Goal: Task Accomplishment & Management: Use online tool/utility

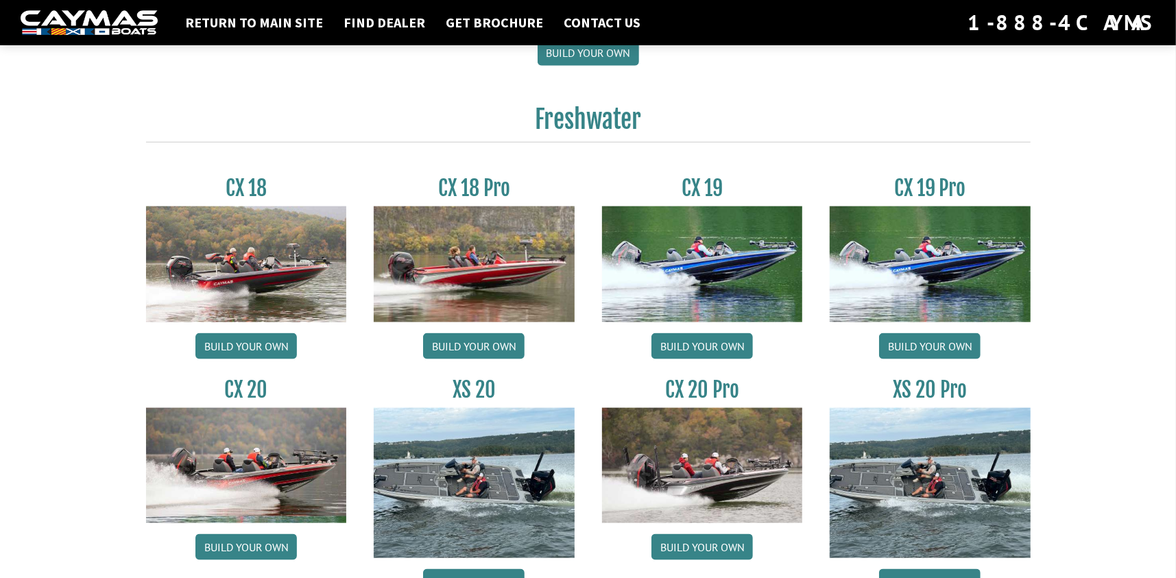
scroll to position [1097, 0]
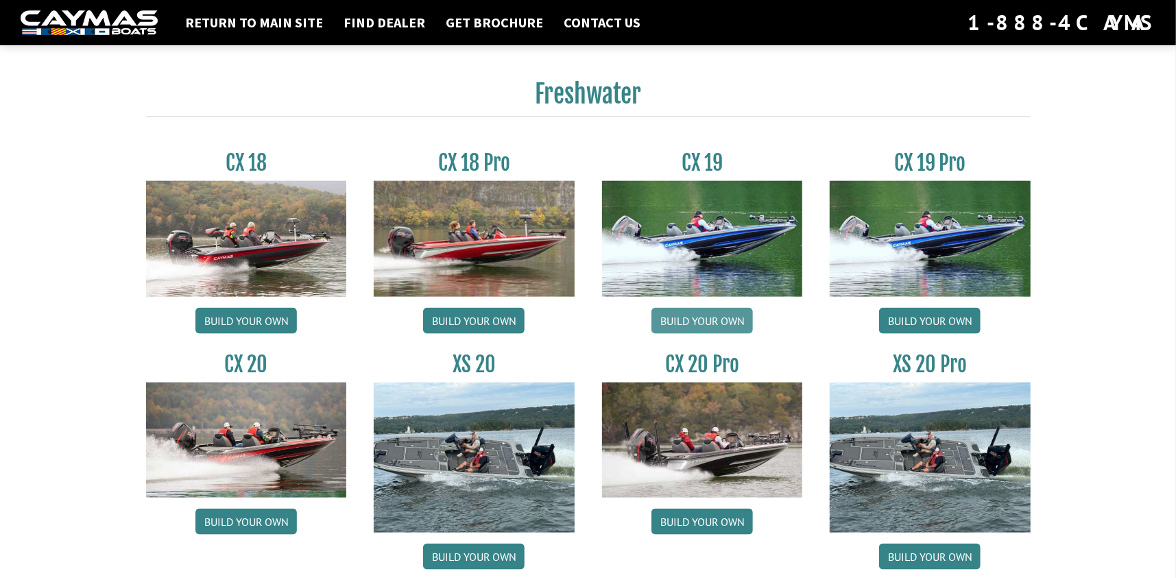
click at [713, 334] on link "Build your own" at bounding box center [703, 321] width 102 height 26
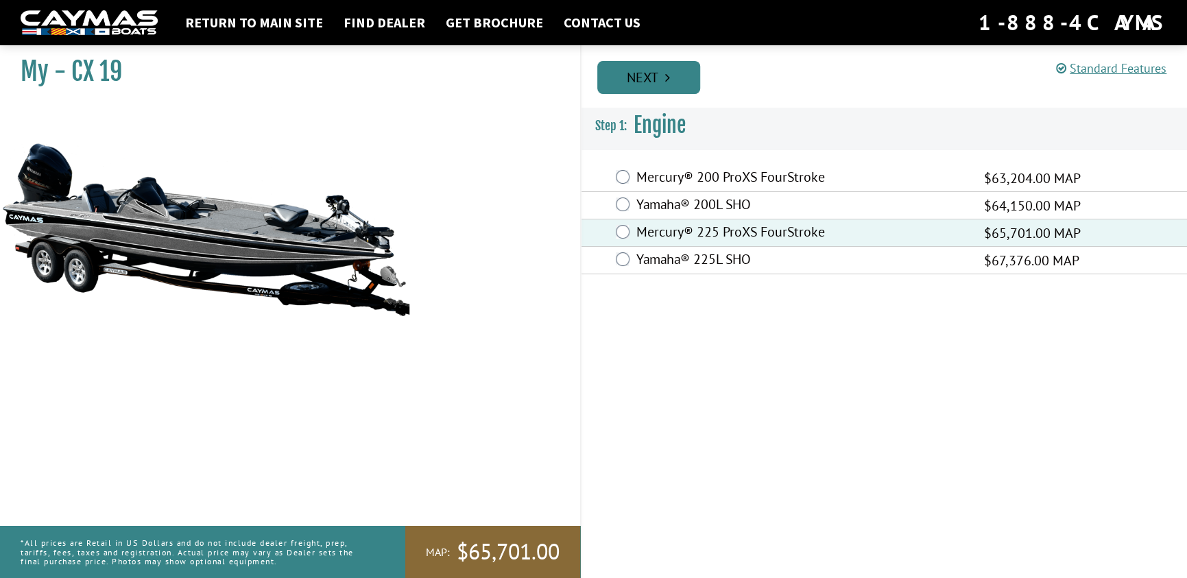
click at [665, 80] on icon "Pagination" at bounding box center [667, 78] width 5 height 14
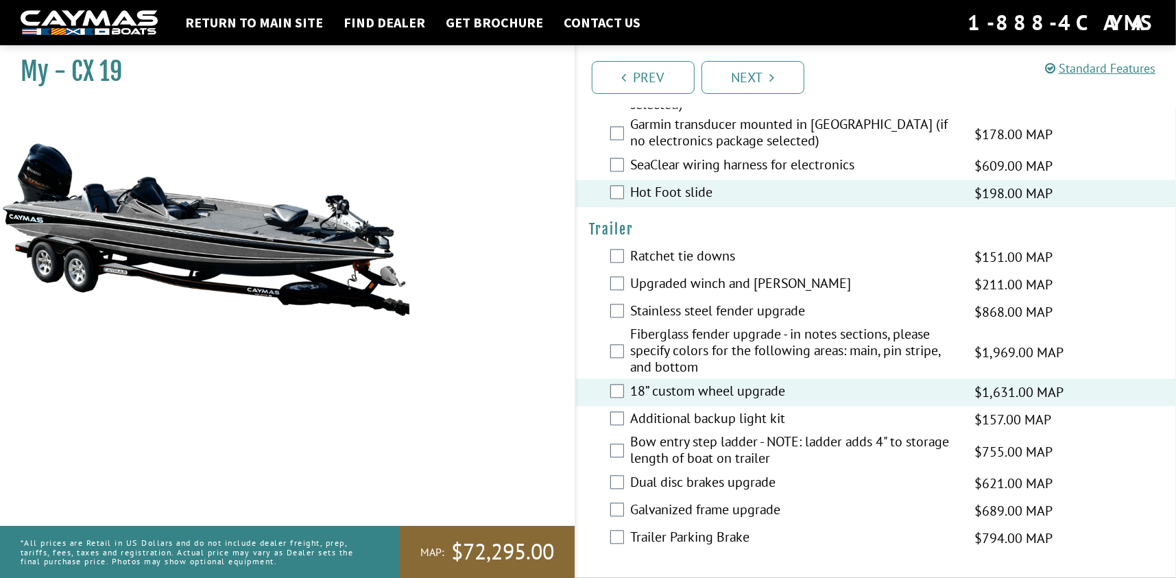
scroll to position [1994, 0]
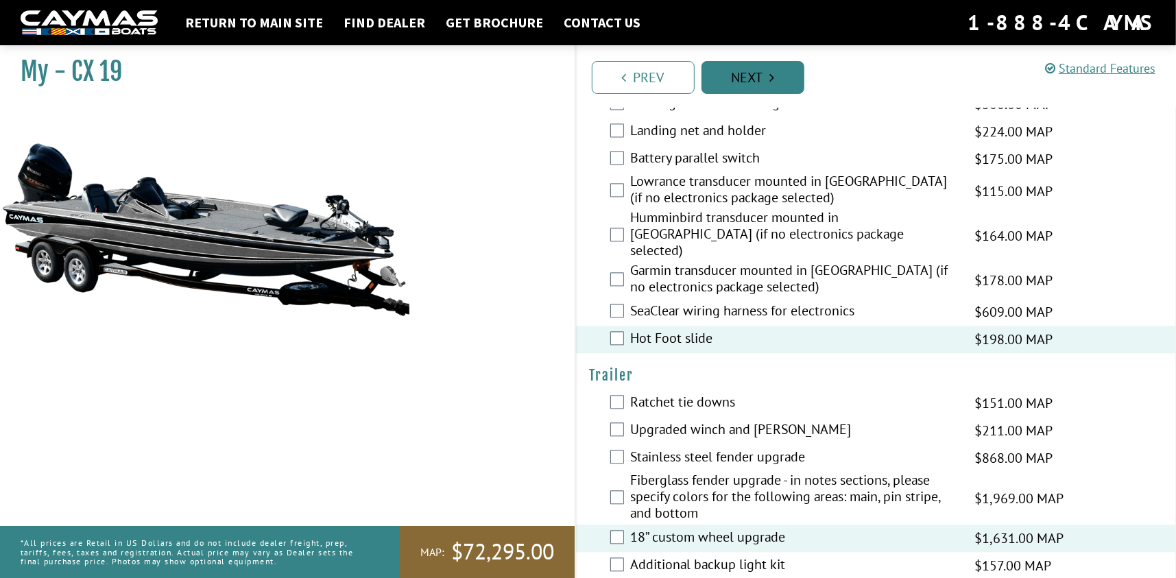
click at [751, 82] on link "Next" at bounding box center [753, 77] width 103 height 33
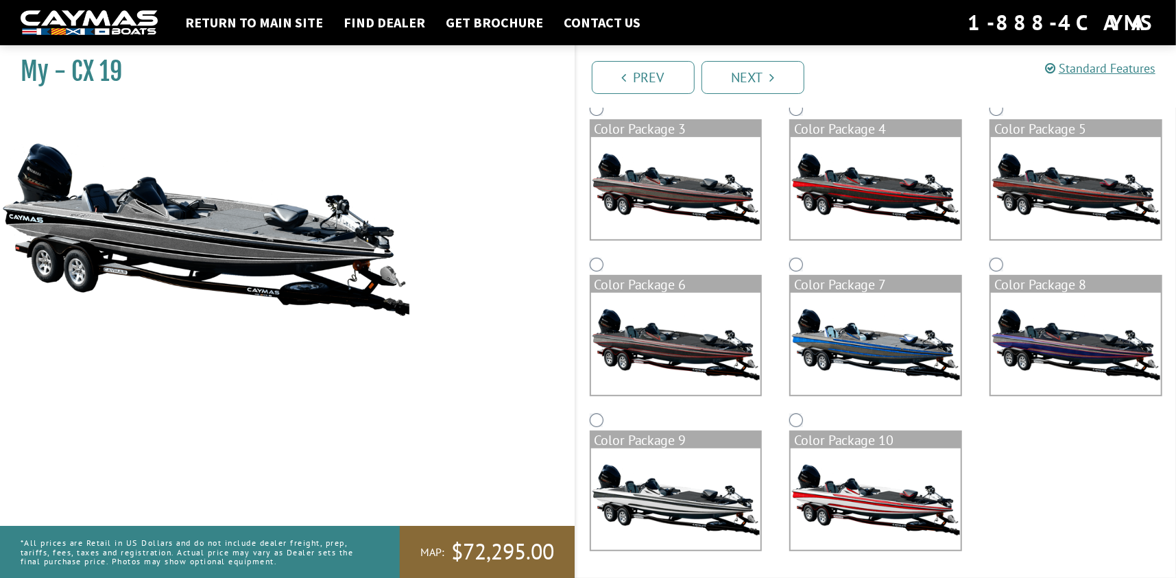
scroll to position [286, 0]
click at [654, 482] on img at bounding box center [676, 500] width 170 height 102
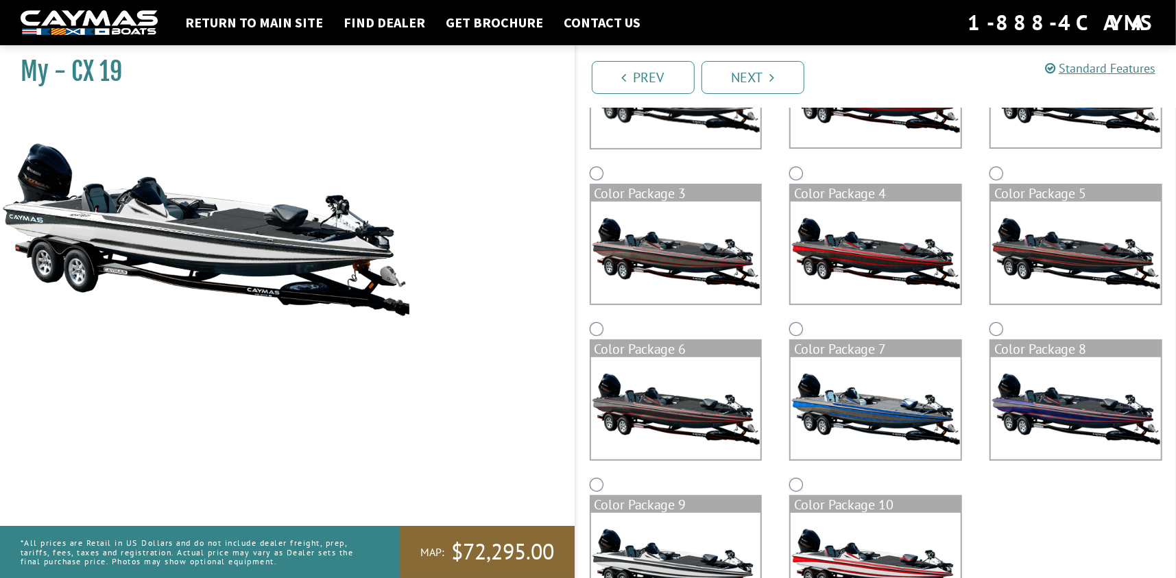
click at [654, 484] on div "Color Package 9" at bounding box center [676, 553] width 200 height 156
click at [663, 544] on img at bounding box center [676, 565] width 170 height 102
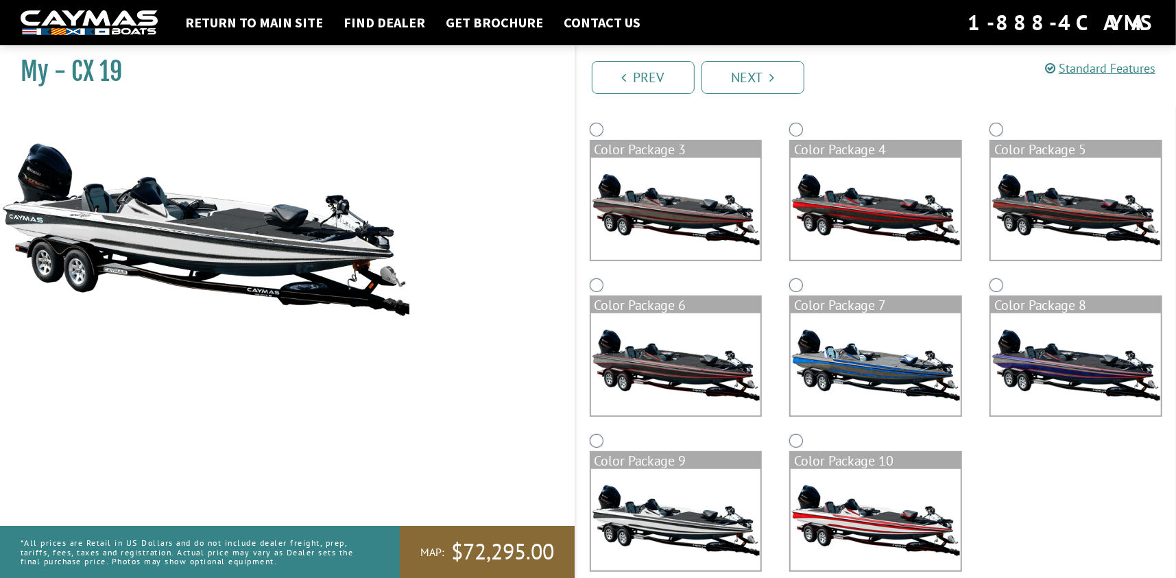
scroll to position [286, 0]
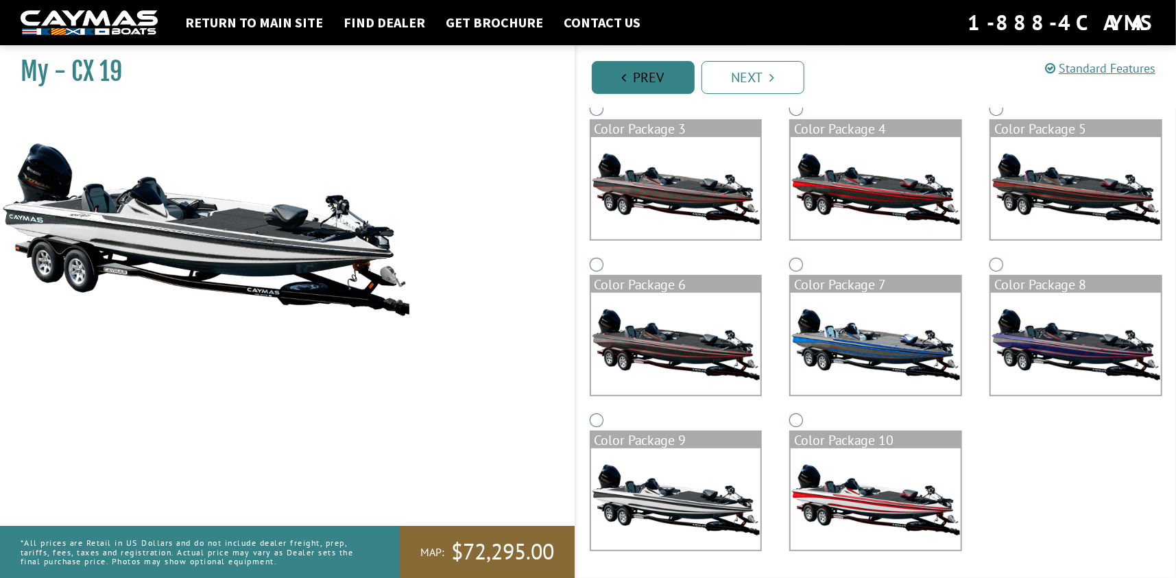
click at [637, 73] on link "Prev" at bounding box center [643, 77] width 103 height 33
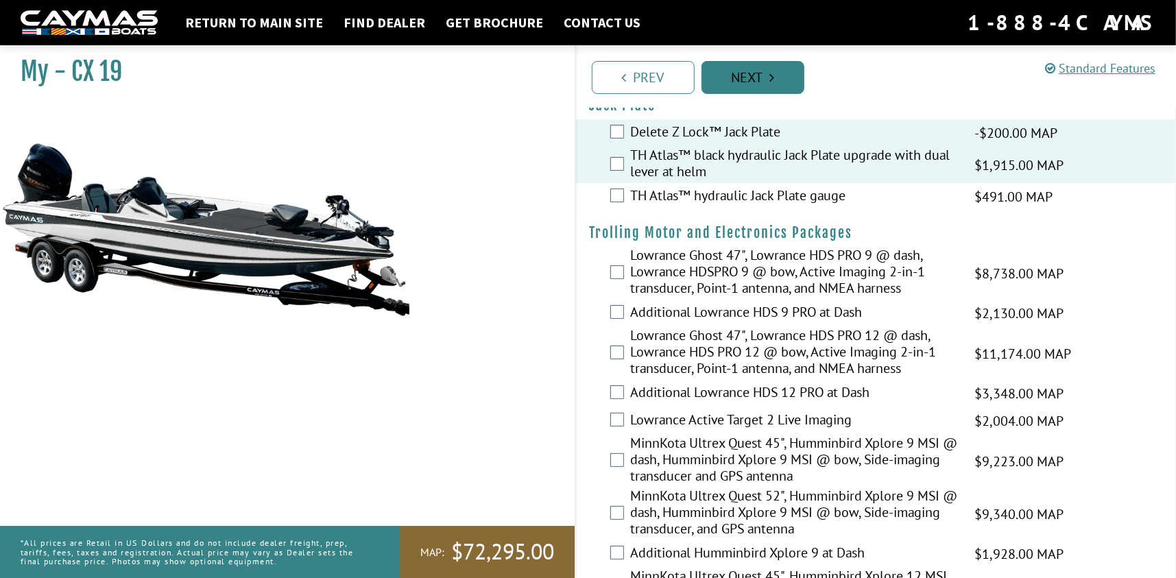
scroll to position [1, 0]
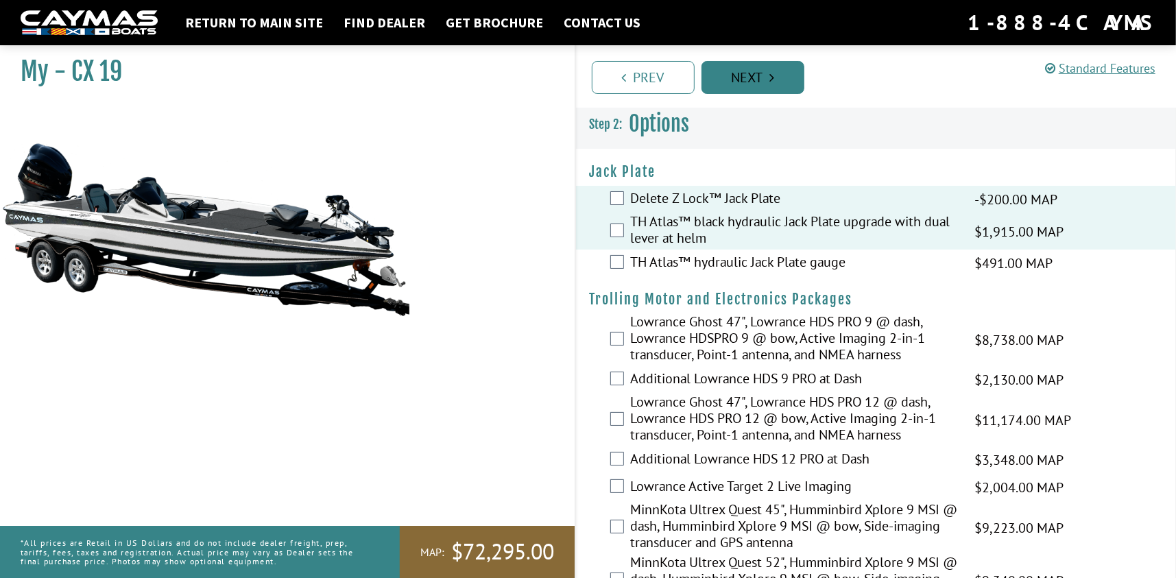
click at [750, 79] on link "Next" at bounding box center [753, 77] width 103 height 33
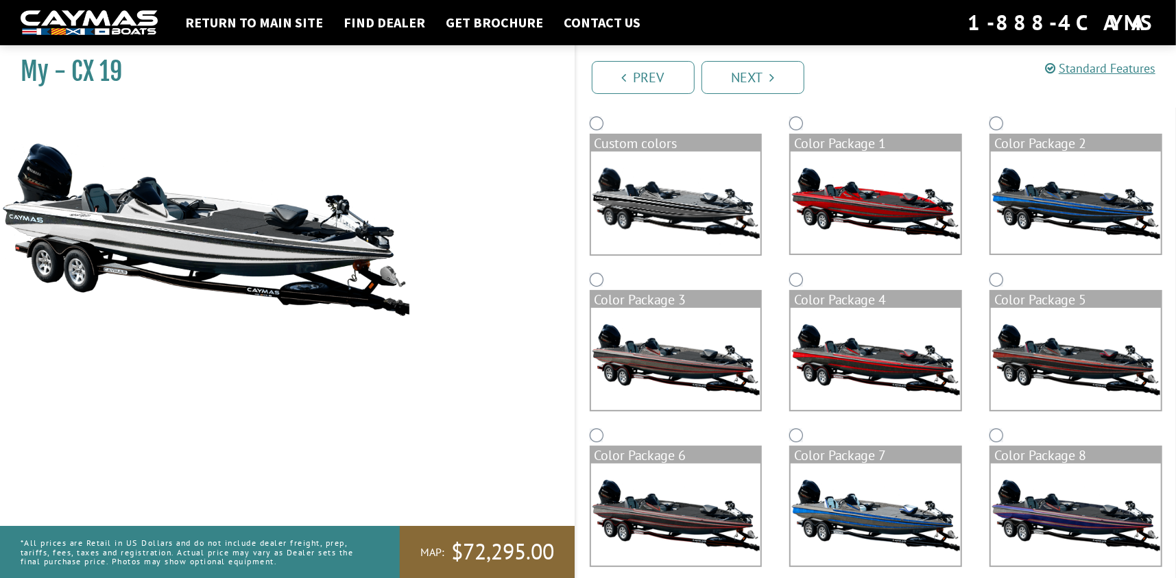
scroll to position [0, 0]
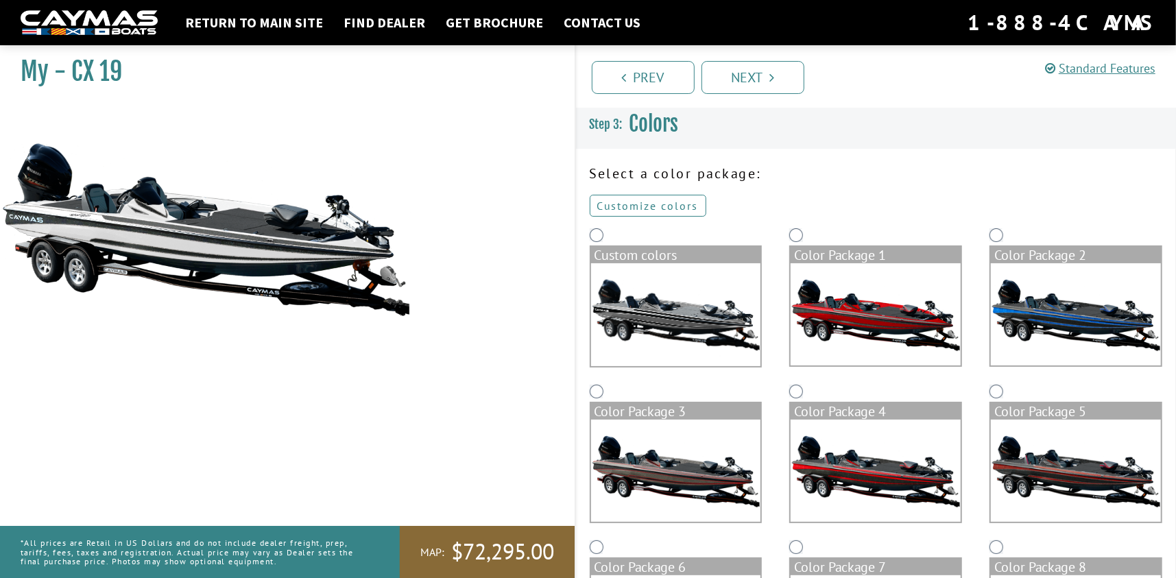
click at [638, 202] on link "Customize colors" at bounding box center [648, 206] width 117 height 22
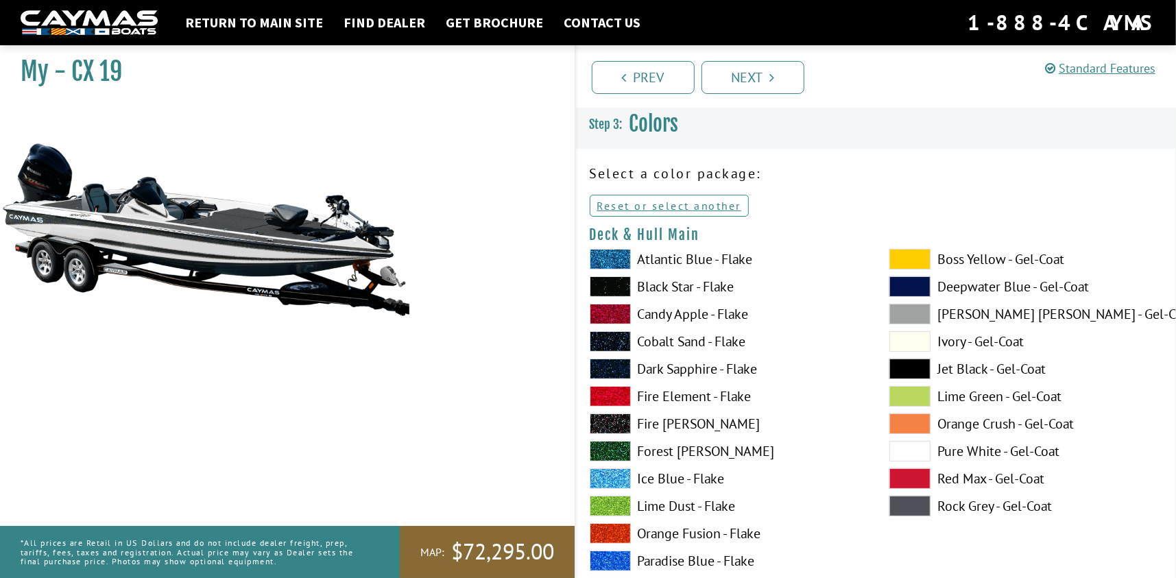
click at [913, 514] on span at bounding box center [910, 506] width 41 height 21
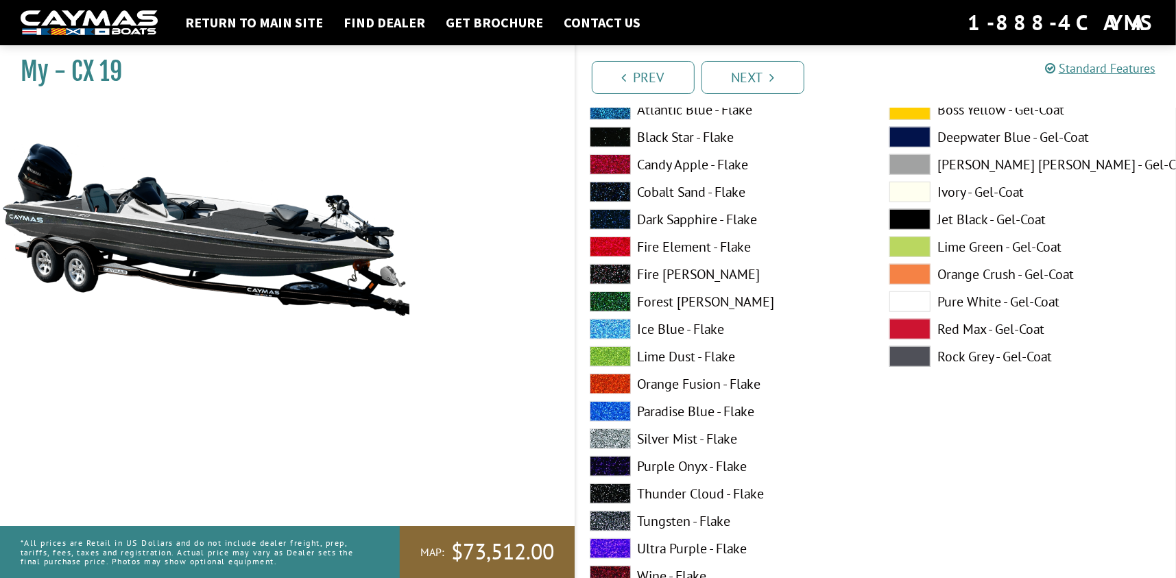
scroll to position [549, 0]
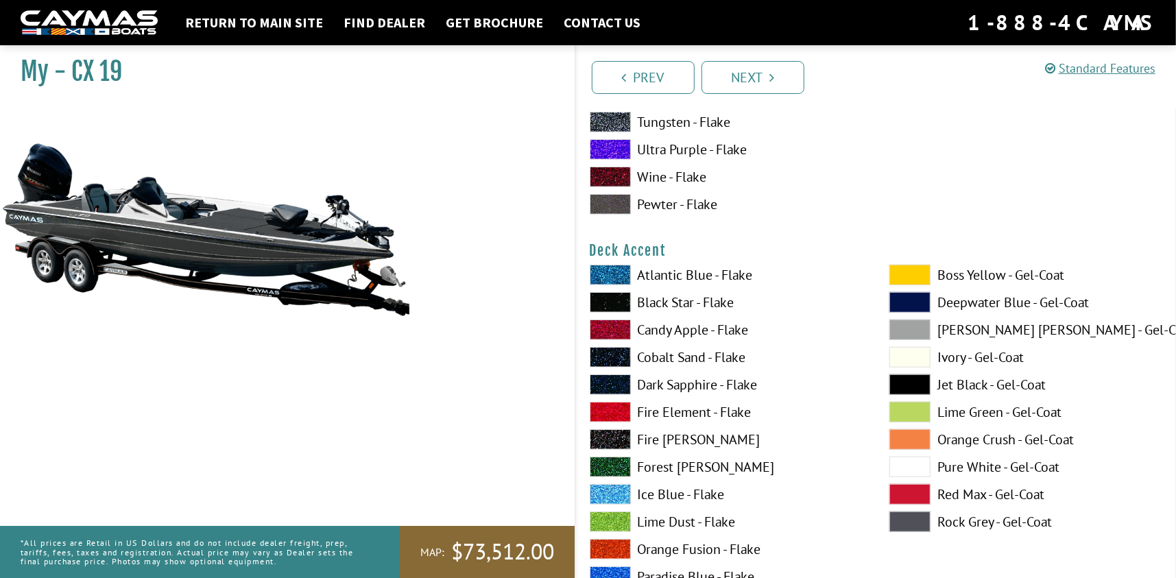
click at [901, 476] on span at bounding box center [910, 467] width 41 height 21
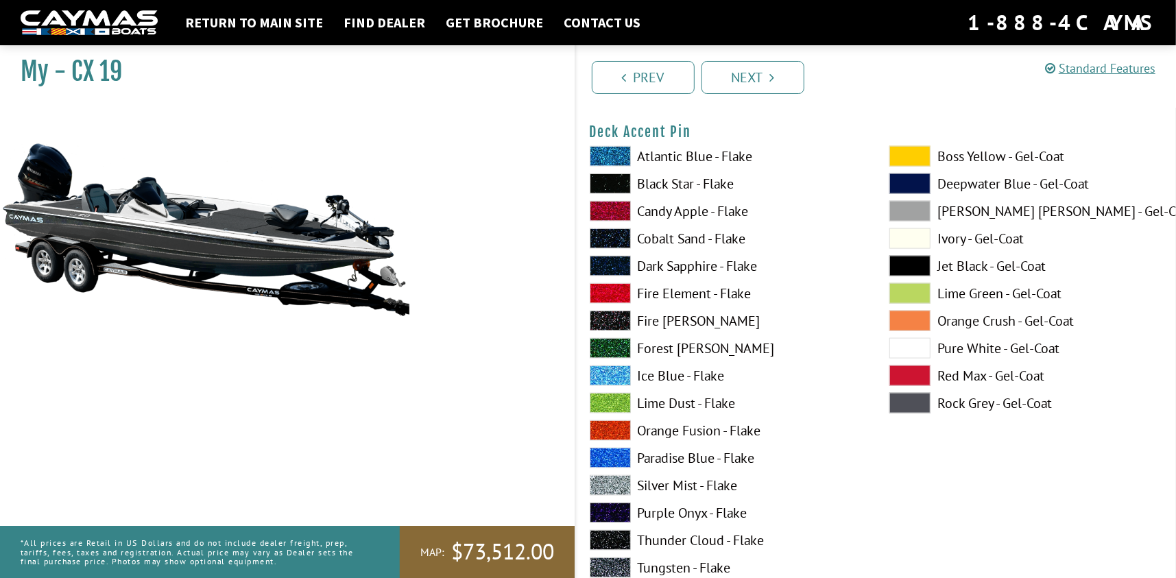
scroll to position [1235, 0]
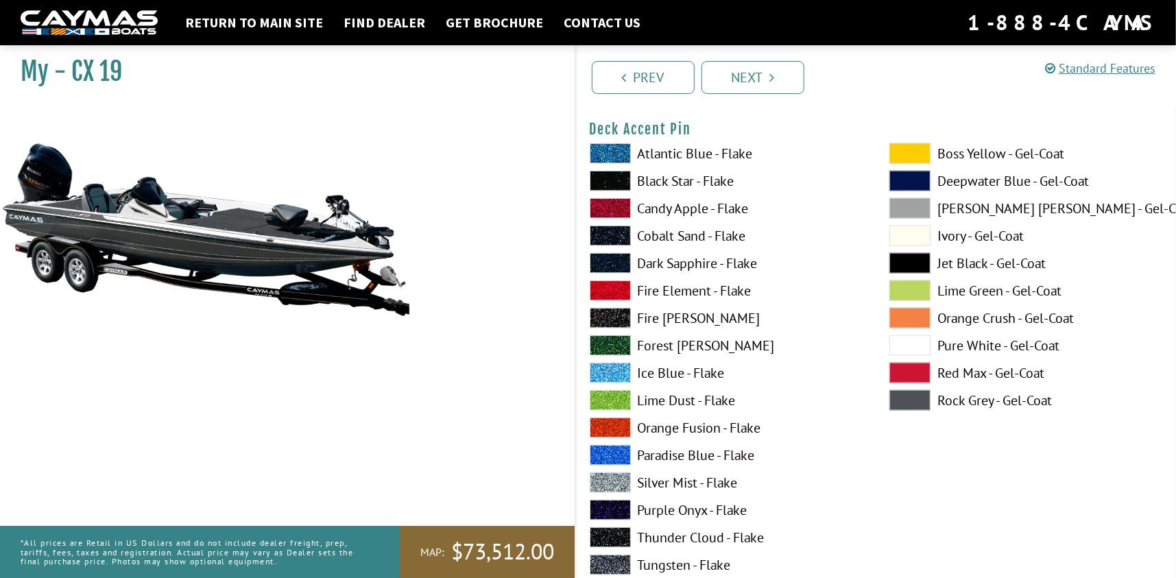
click at [914, 411] on span at bounding box center [910, 400] width 41 height 21
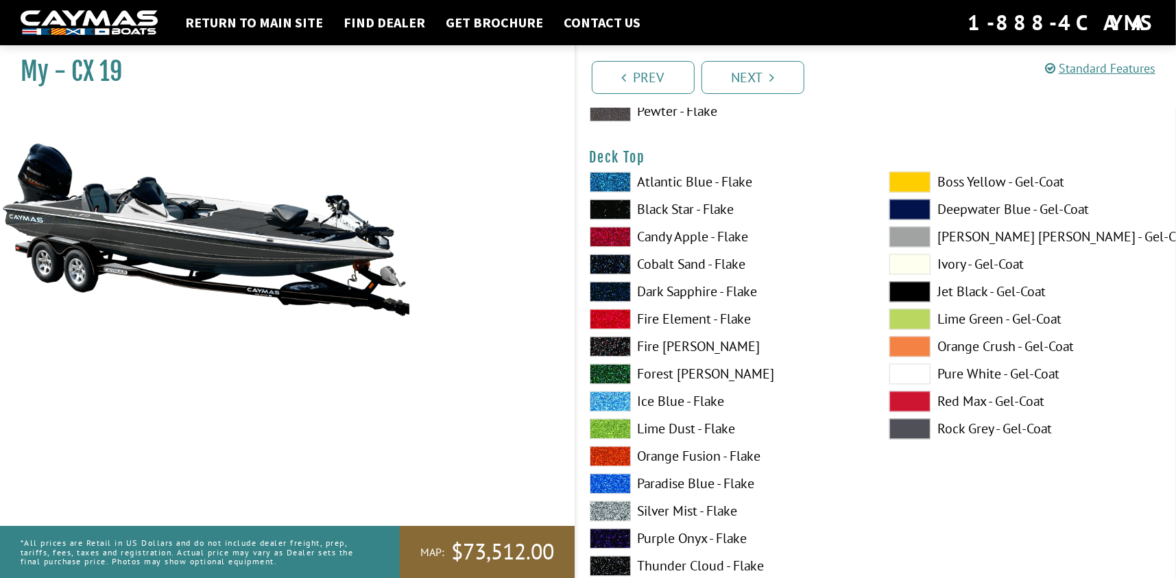
scroll to position [1783, 0]
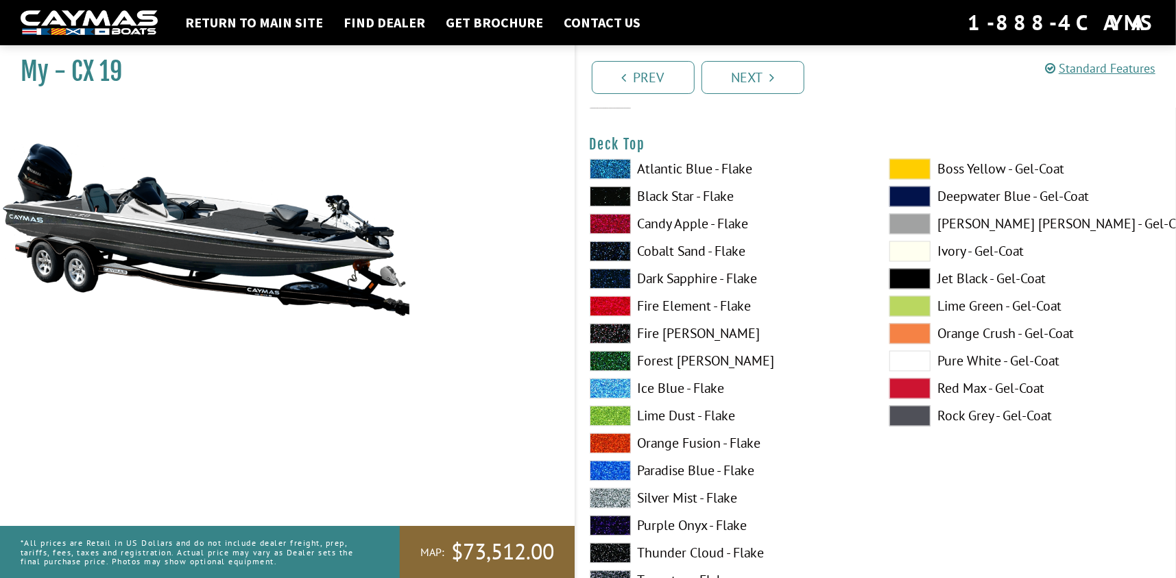
click at [894, 425] on span at bounding box center [910, 416] width 41 height 21
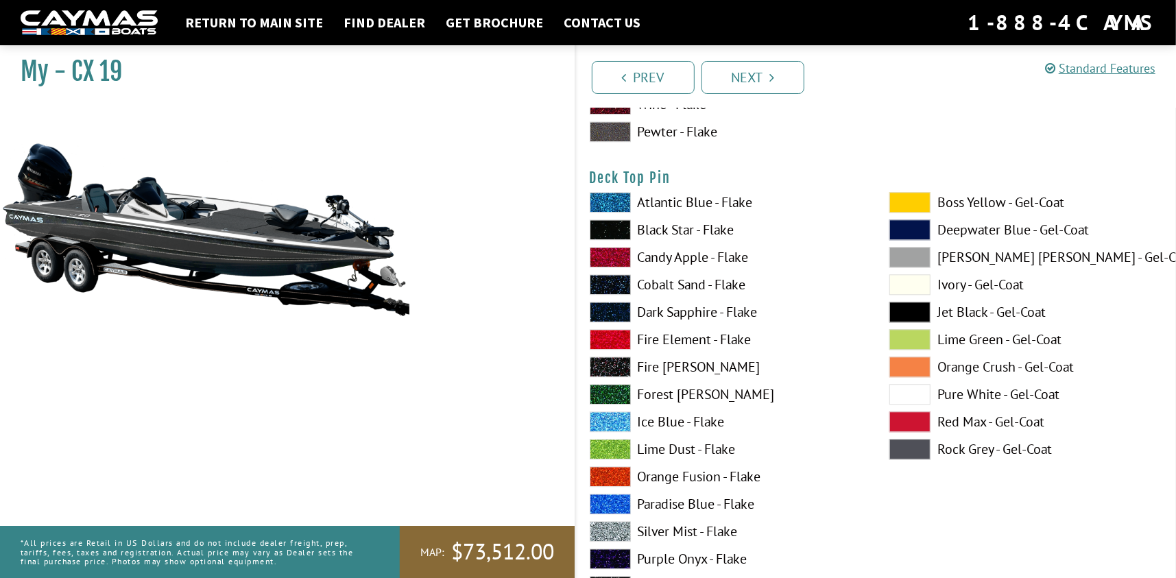
scroll to position [2332, 0]
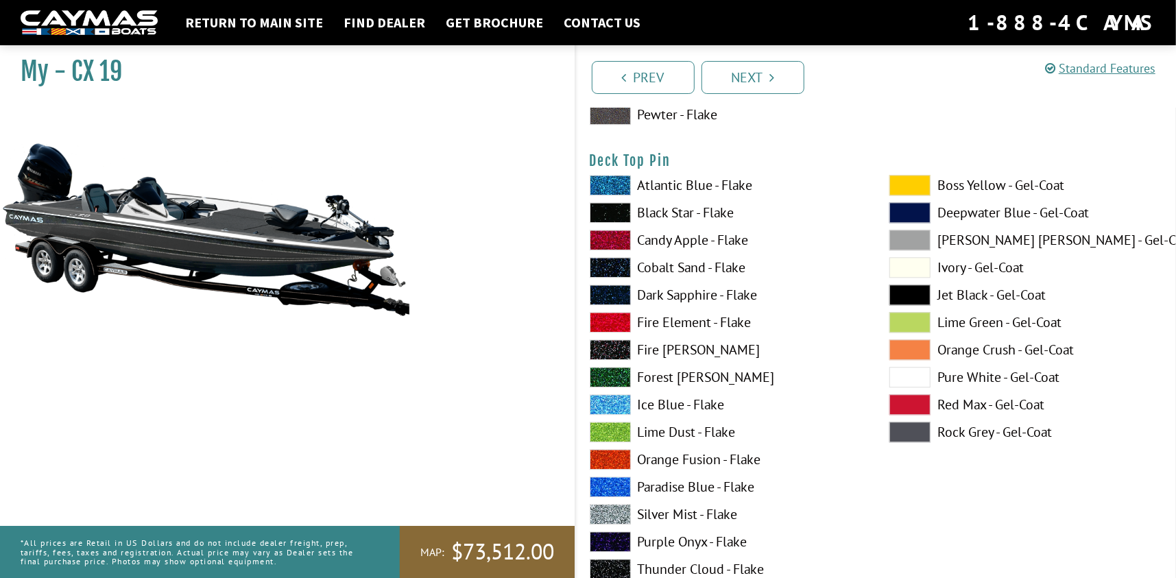
click at [918, 388] on span at bounding box center [910, 377] width 41 height 21
click at [921, 440] on span at bounding box center [910, 432] width 41 height 21
click at [903, 388] on span at bounding box center [910, 377] width 41 height 21
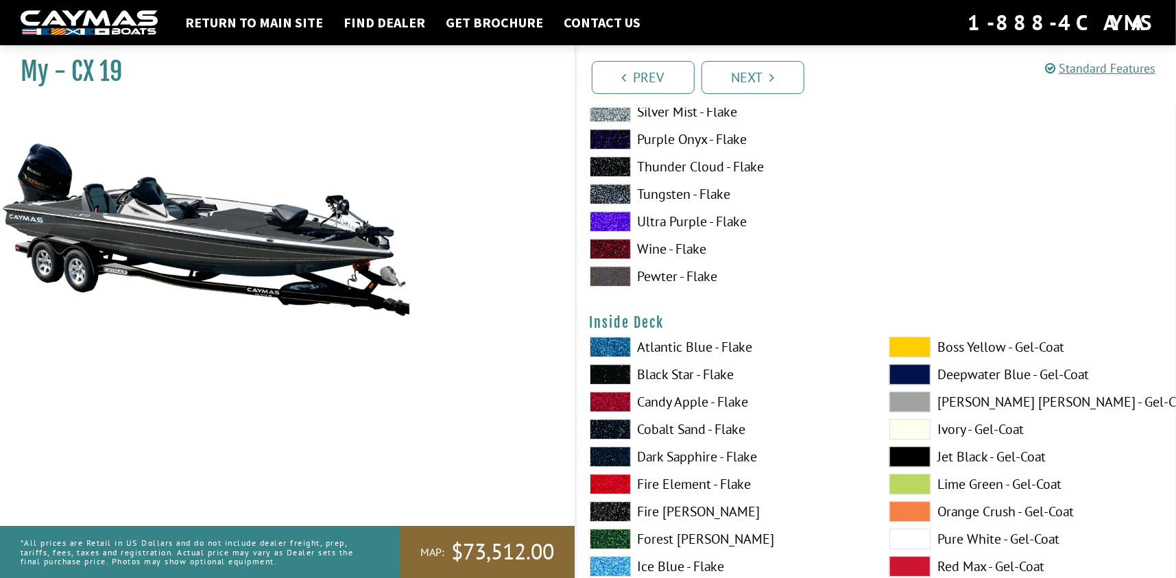
scroll to position [2949, 0]
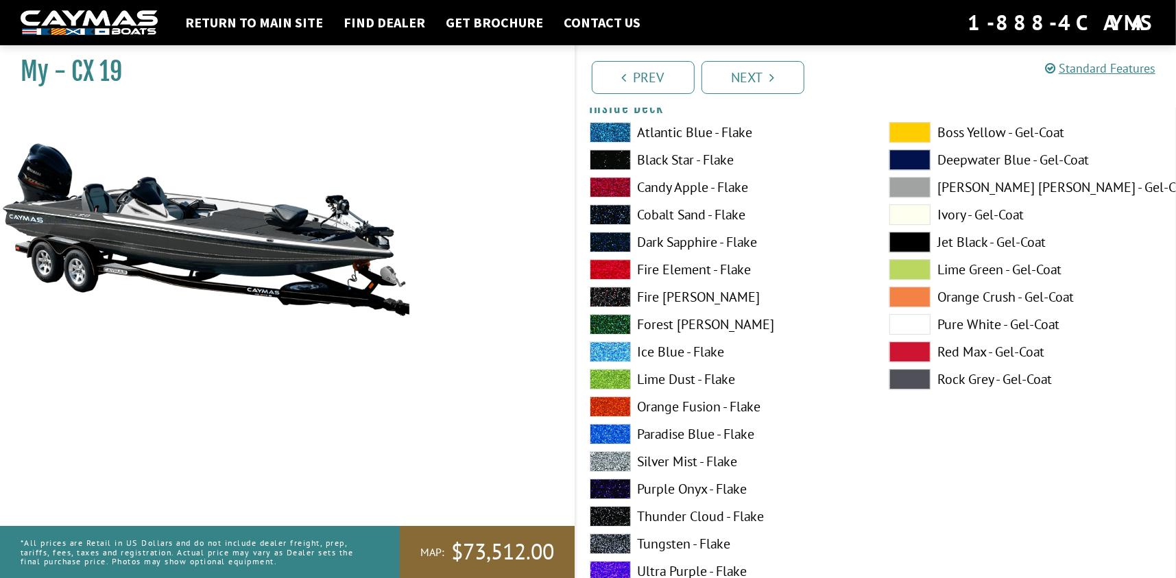
click at [900, 390] on span at bounding box center [910, 379] width 41 height 21
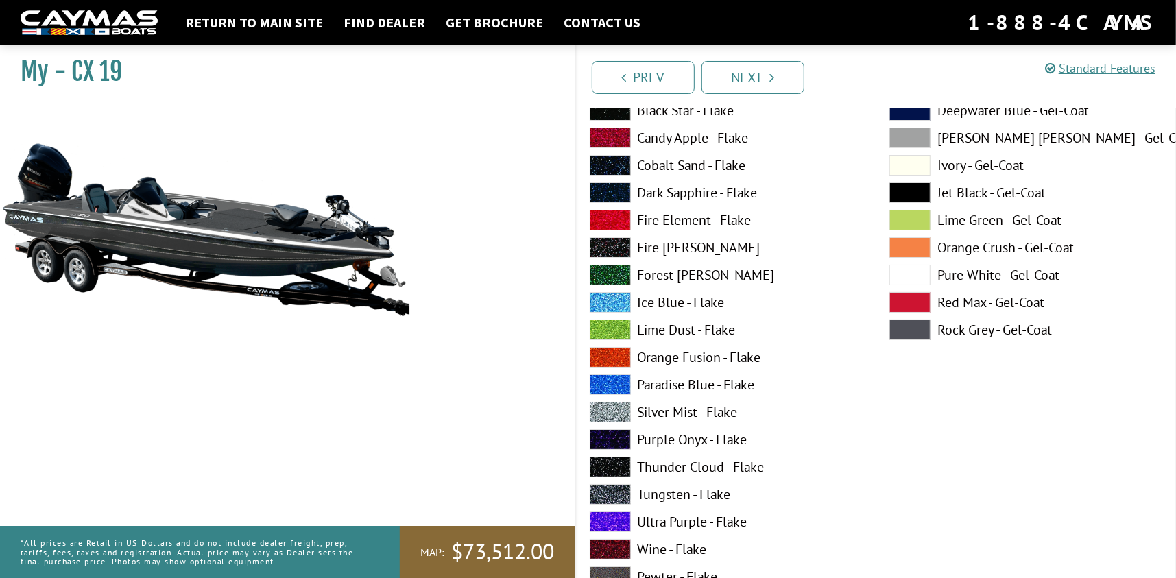
scroll to position [3567, 0]
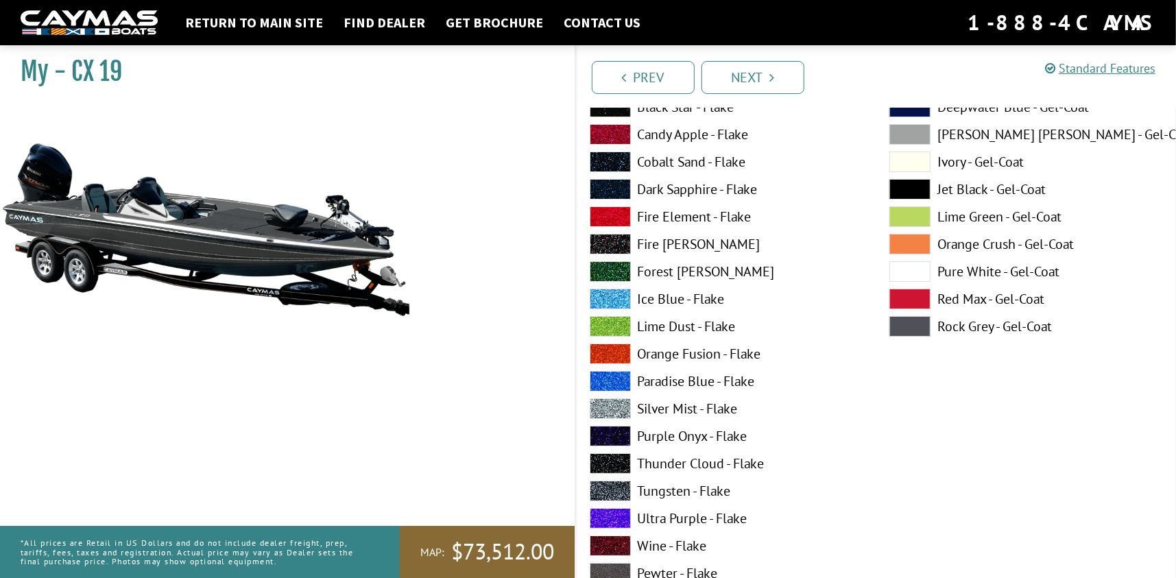
click at [905, 337] on span at bounding box center [910, 326] width 41 height 21
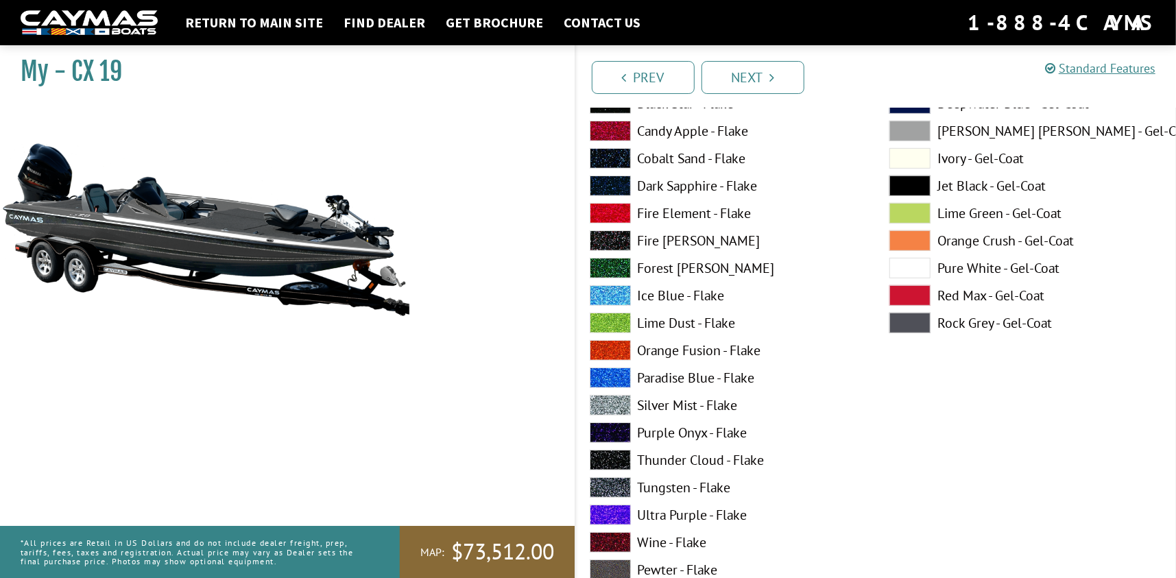
scroll to position [4184, 0]
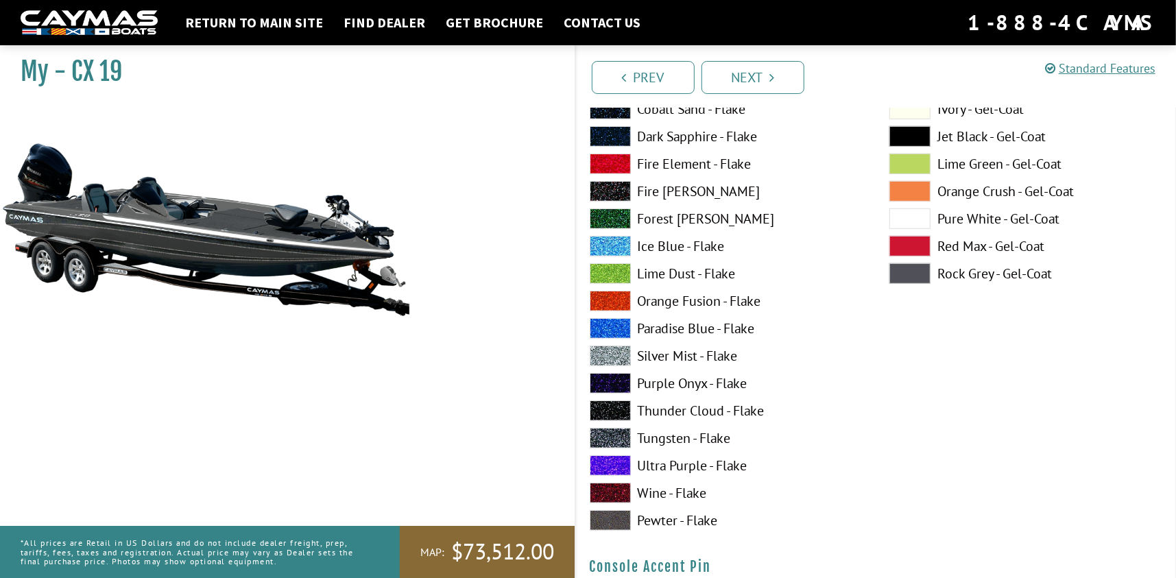
click at [921, 229] on span at bounding box center [910, 219] width 41 height 21
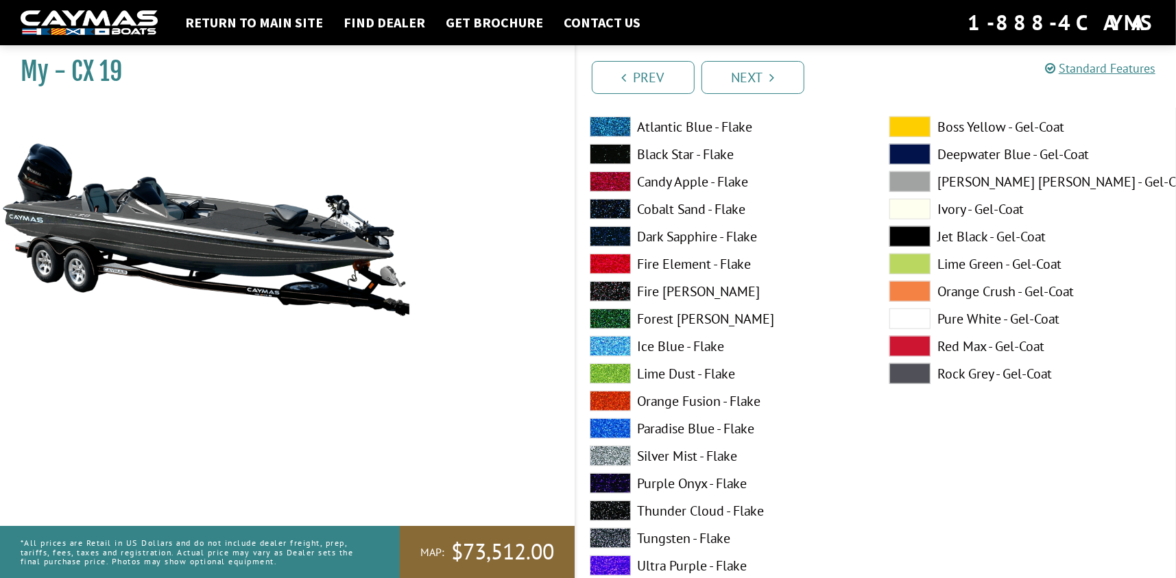
scroll to position [4664, 0]
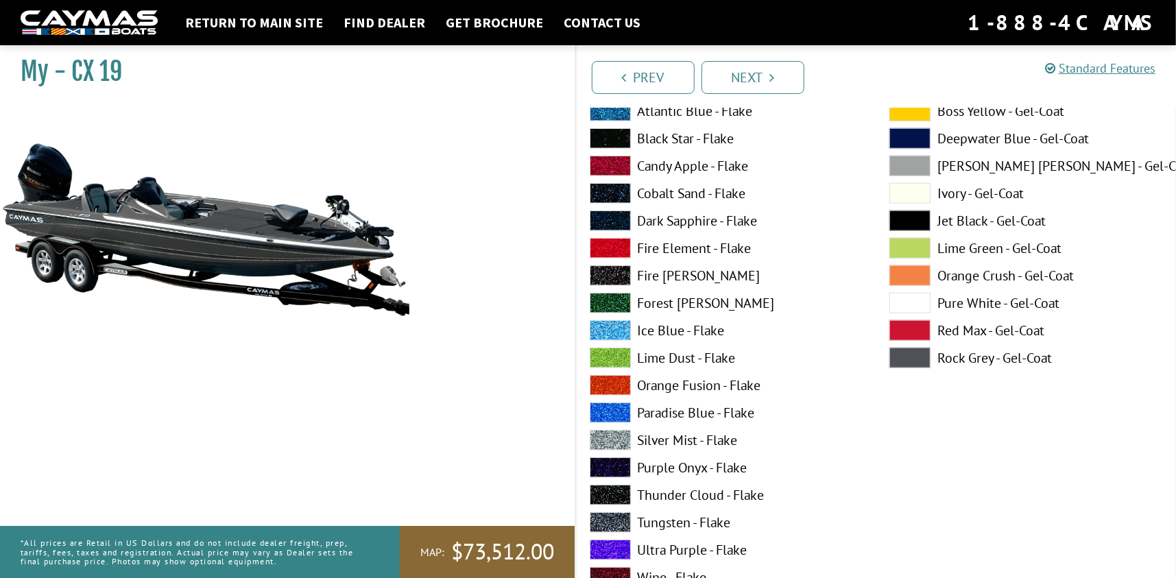
click at [923, 368] on span at bounding box center [910, 358] width 41 height 21
click at [911, 313] on span at bounding box center [910, 303] width 41 height 21
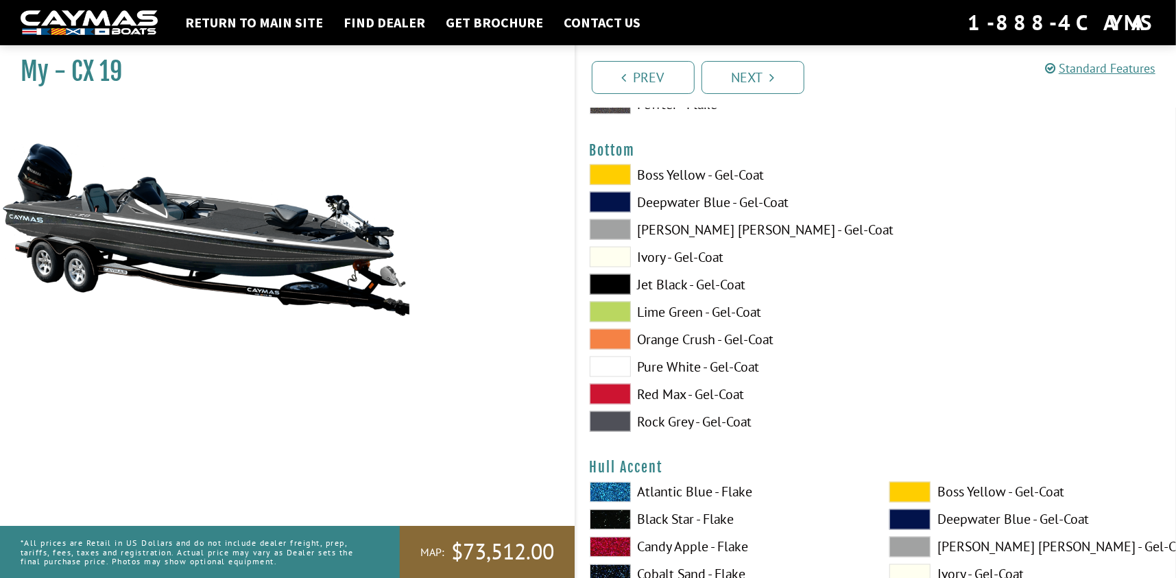
scroll to position [5213, 0]
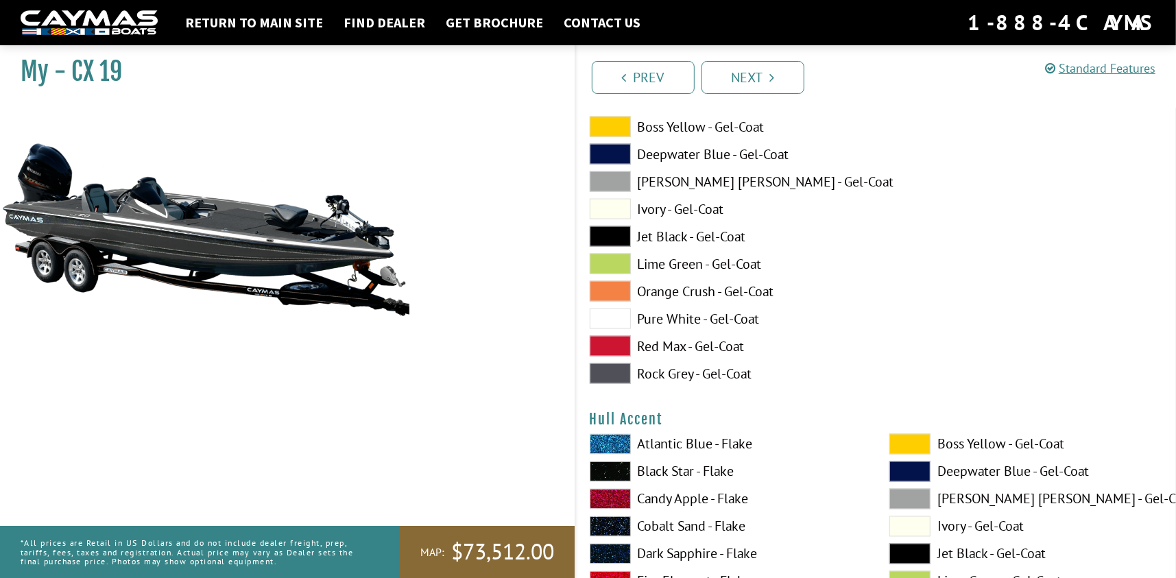
click at [617, 384] on span at bounding box center [610, 374] width 41 height 21
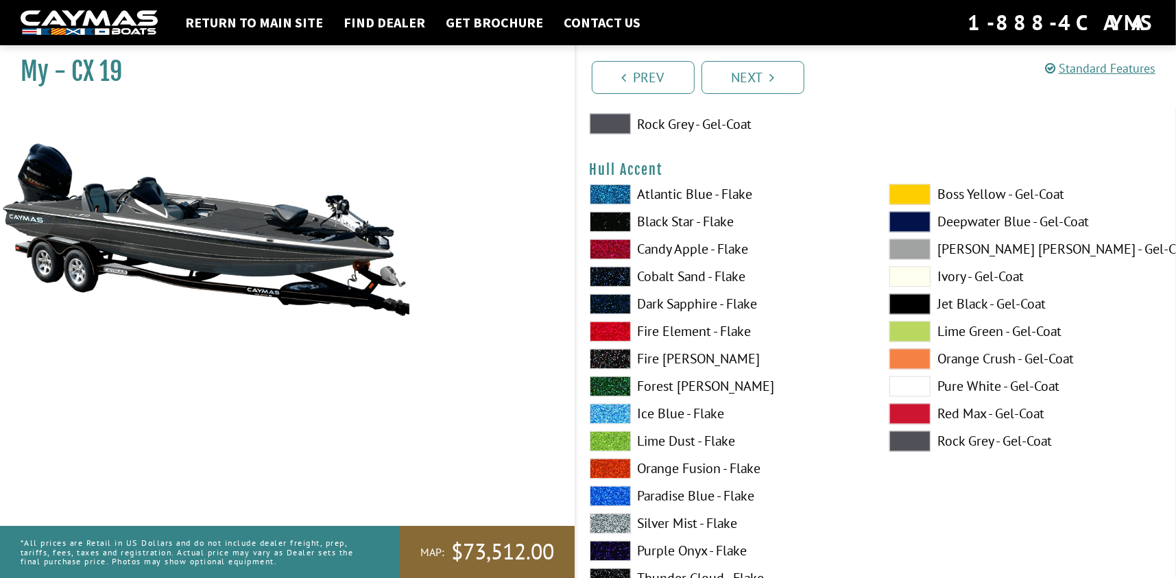
scroll to position [5487, 0]
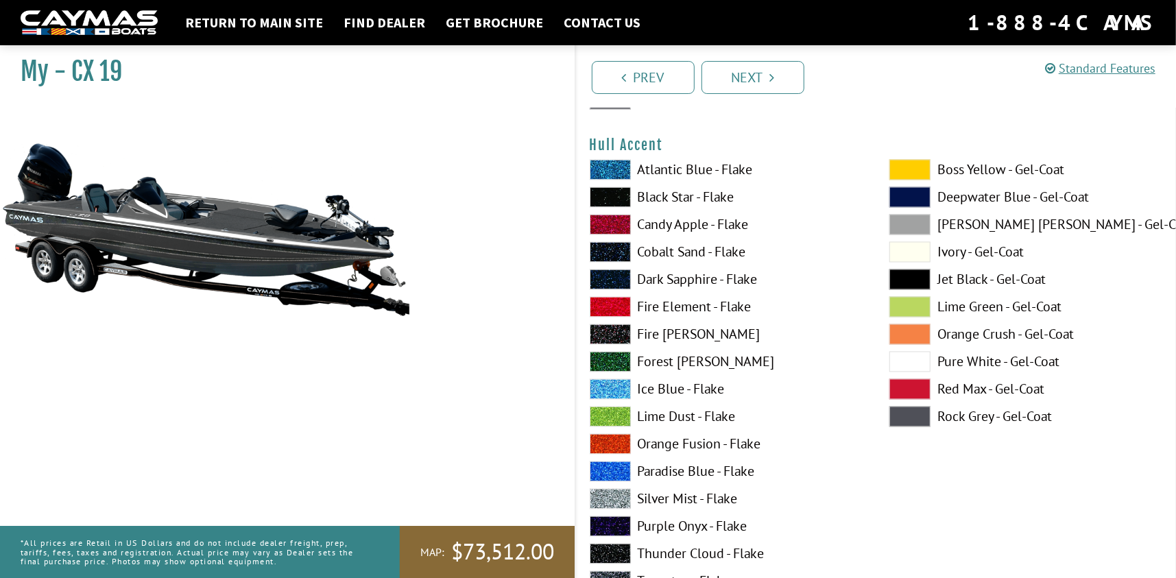
click at [909, 372] on span at bounding box center [910, 362] width 41 height 21
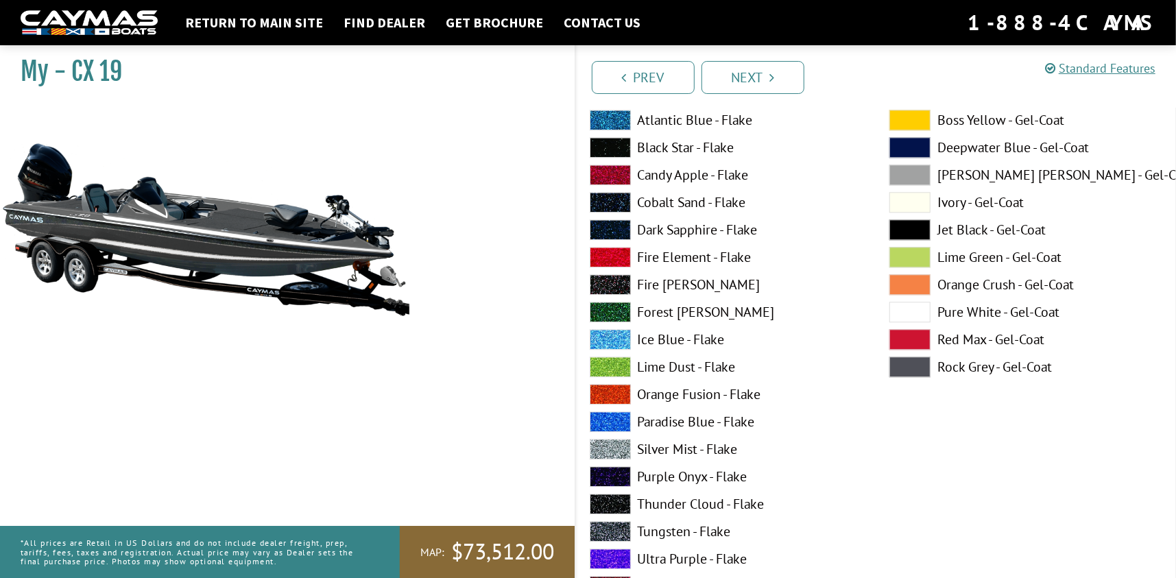
scroll to position [6105, 0]
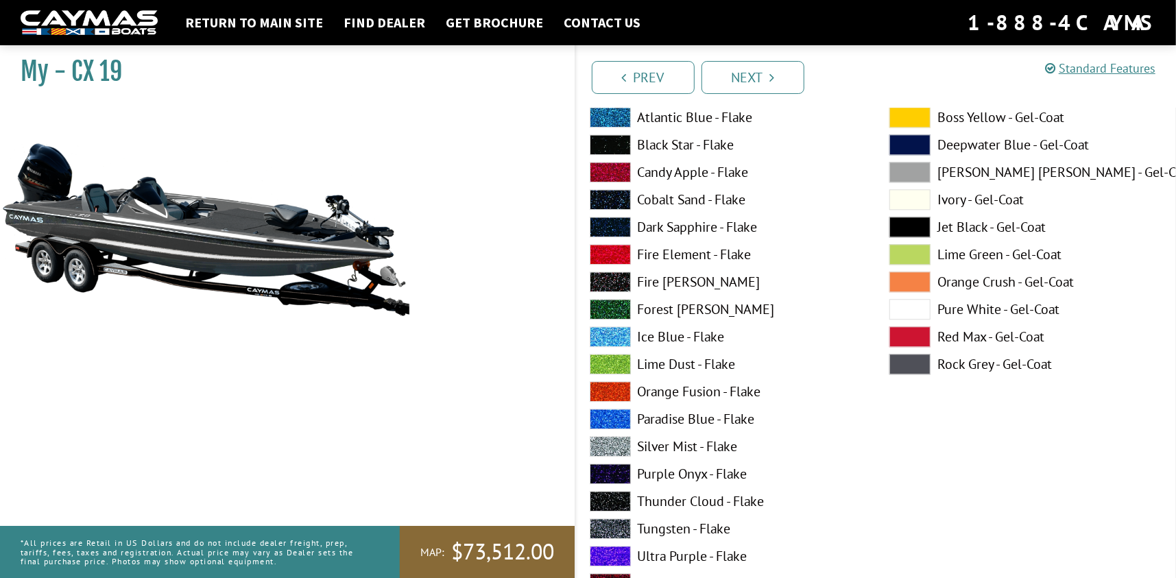
click at [905, 320] on span at bounding box center [910, 309] width 41 height 21
click at [919, 375] on span at bounding box center [910, 364] width 41 height 21
click at [905, 320] on span at bounding box center [910, 309] width 41 height 21
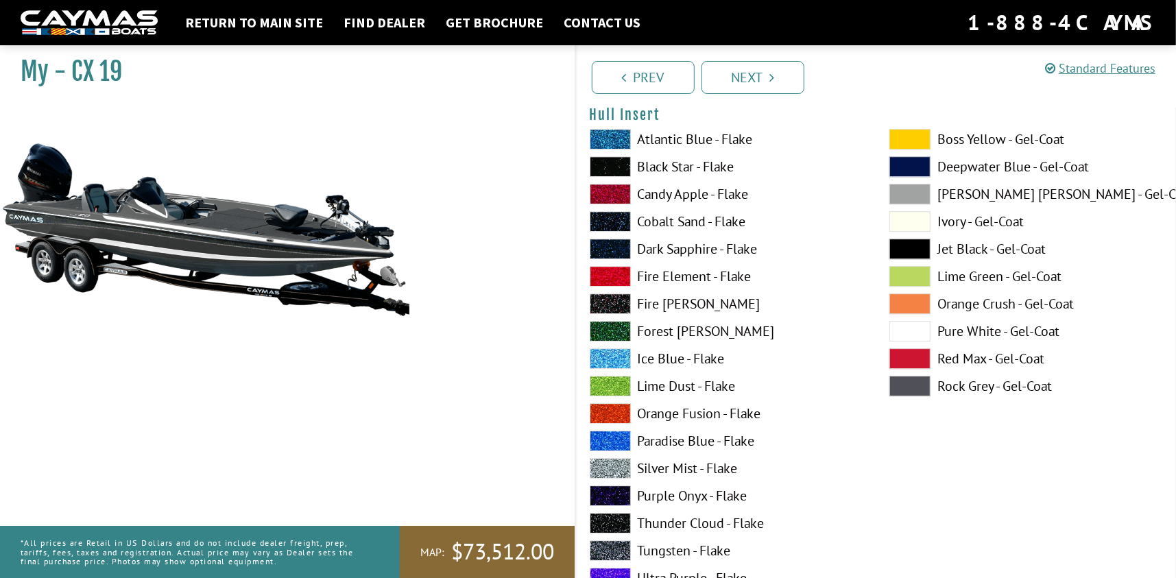
scroll to position [6653, 0]
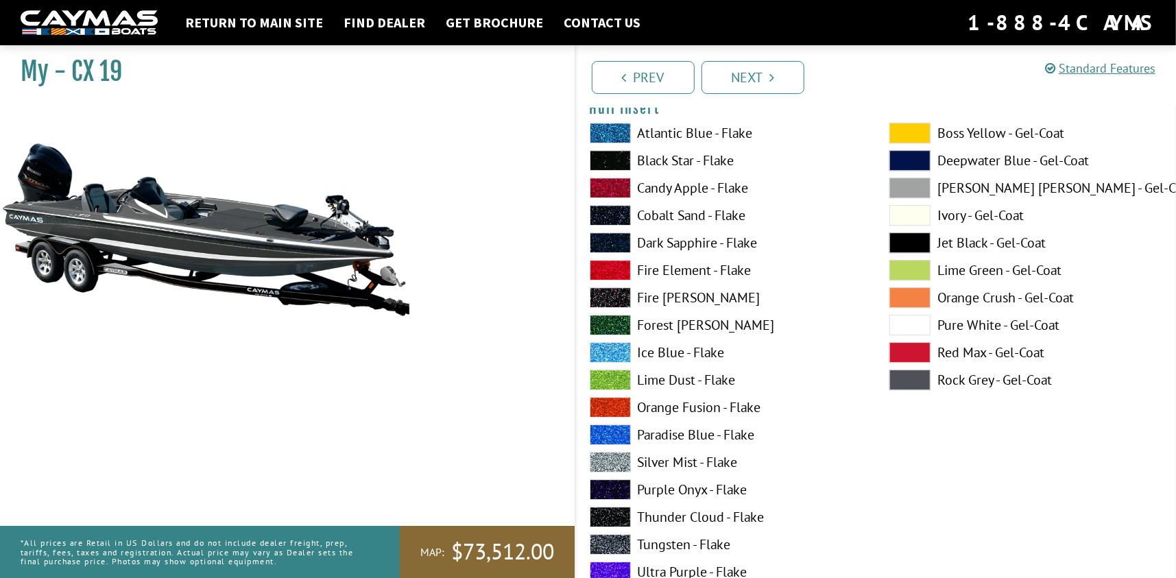
click at [904, 335] on span at bounding box center [910, 325] width 41 height 21
click at [895, 390] on span at bounding box center [910, 380] width 41 height 21
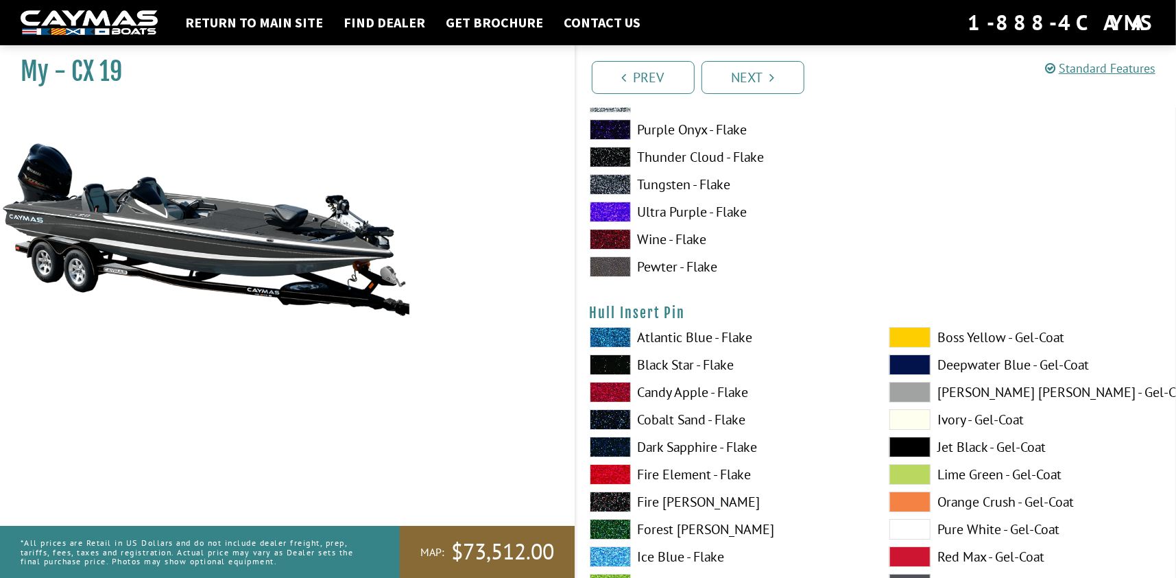
scroll to position [7134, 0]
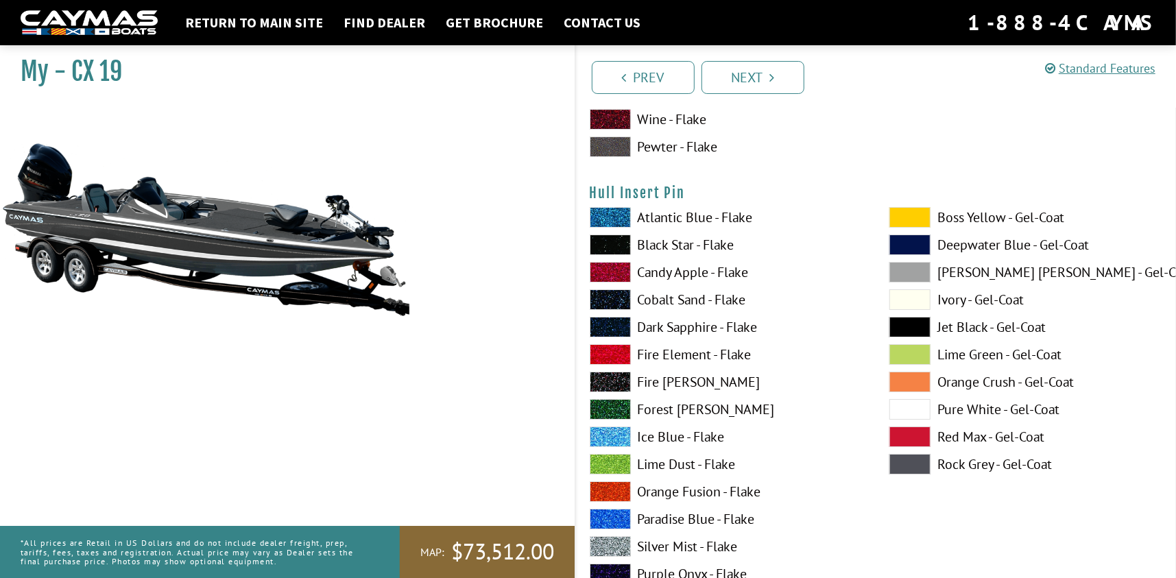
click at [907, 420] on span at bounding box center [910, 409] width 41 height 21
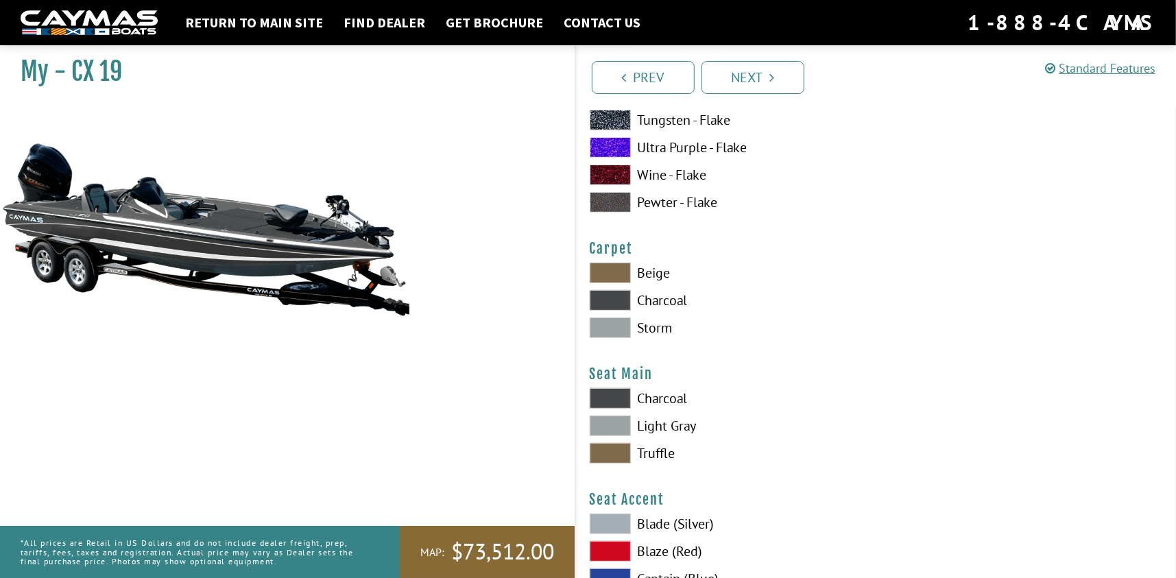
scroll to position [7682, 0]
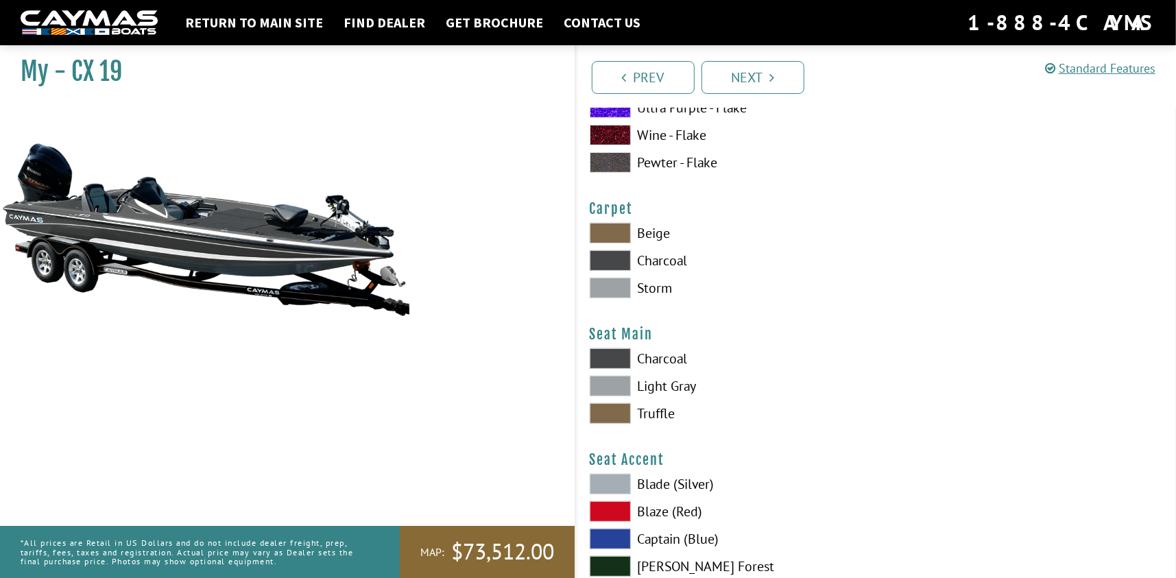
click at [595, 298] on span at bounding box center [610, 288] width 41 height 21
click at [598, 271] on span at bounding box center [610, 260] width 41 height 21
click at [609, 369] on span at bounding box center [610, 358] width 41 height 21
click at [609, 396] on span at bounding box center [610, 386] width 41 height 21
click at [613, 424] on span at bounding box center [610, 413] width 41 height 21
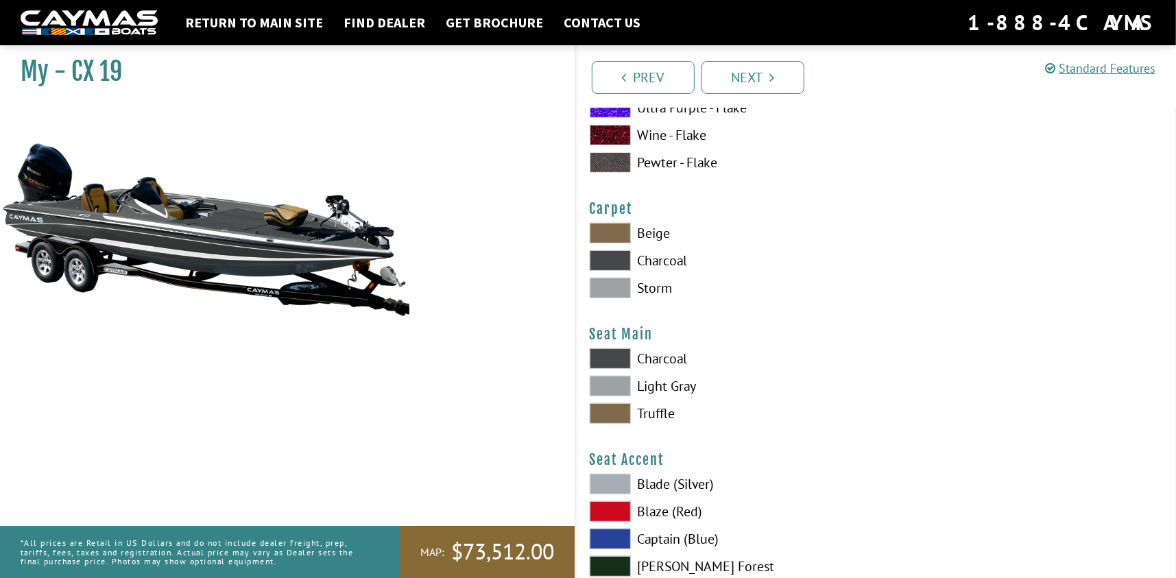
click at [610, 369] on span at bounding box center [610, 358] width 41 height 21
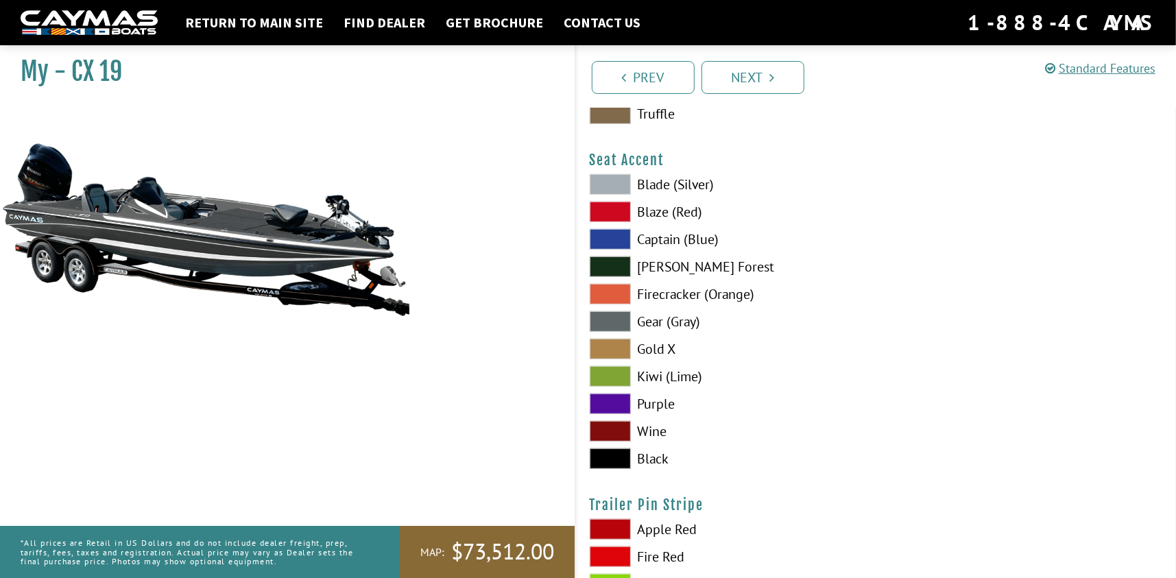
scroll to position [7957, 0]
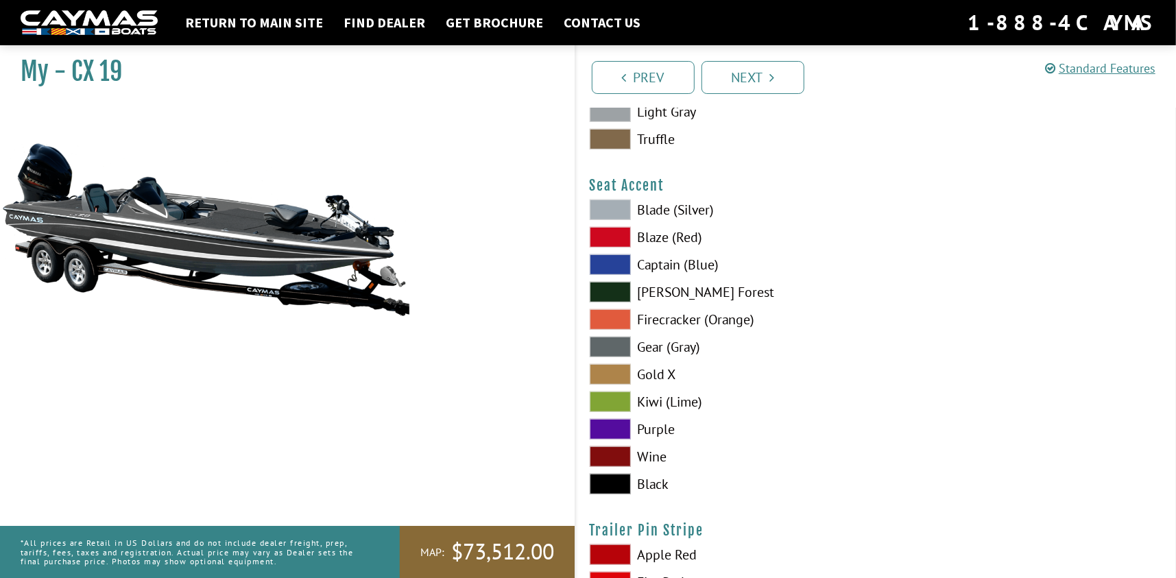
click at [611, 220] on span at bounding box center [610, 210] width 41 height 21
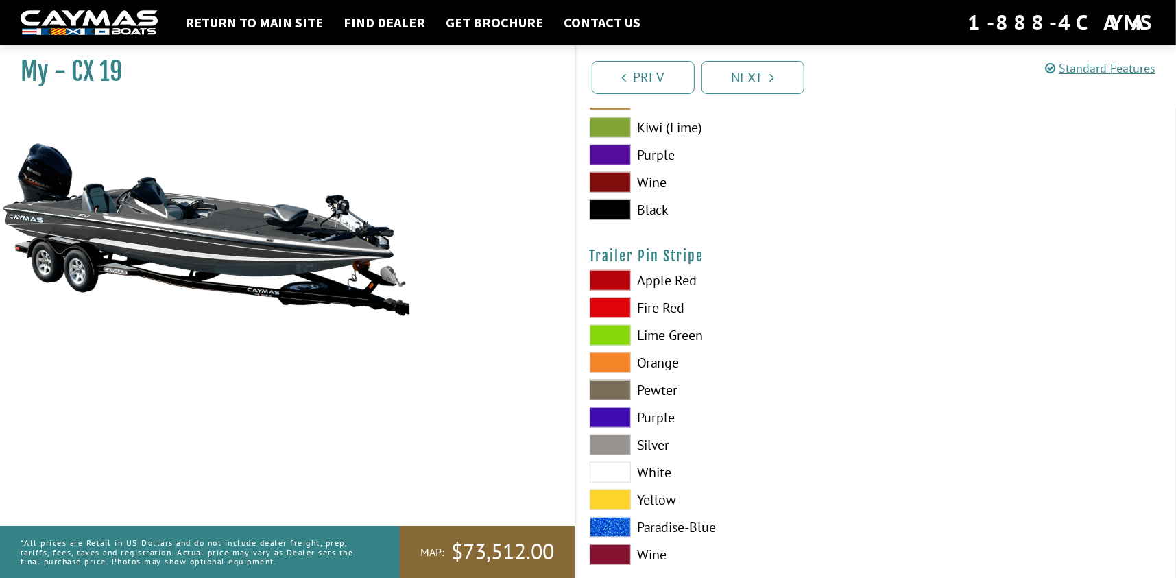
scroll to position [8289, 0]
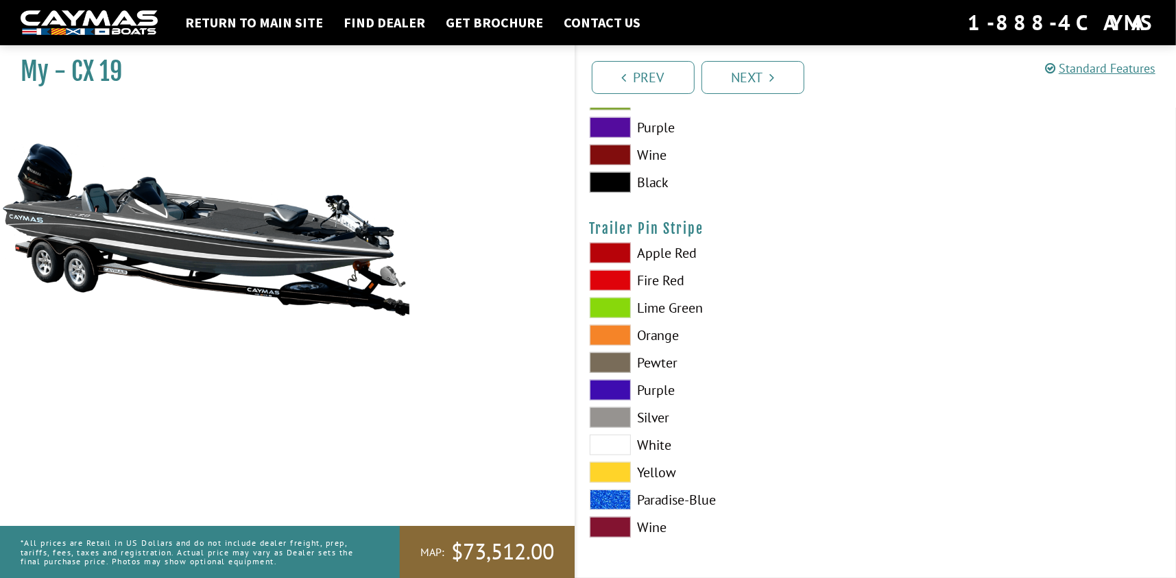
click at [610, 413] on span at bounding box center [610, 417] width 41 height 21
click at [604, 443] on span at bounding box center [610, 445] width 41 height 21
click at [610, 418] on span at bounding box center [610, 417] width 41 height 21
click at [604, 439] on span at bounding box center [610, 445] width 41 height 21
click at [748, 84] on link "Next" at bounding box center [753, 77] width 103 height 33
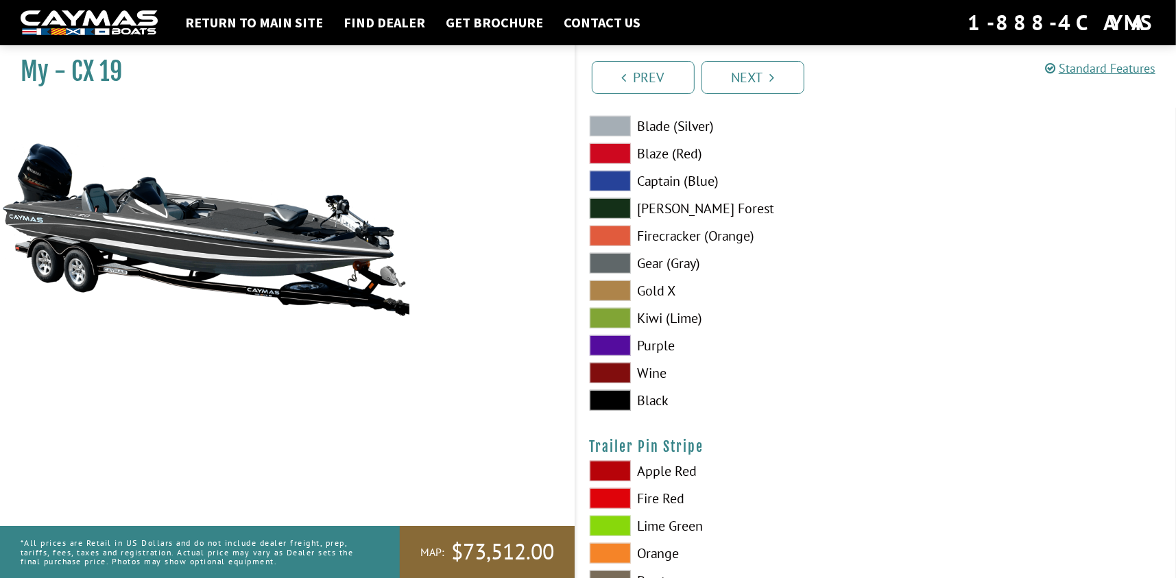
scroll to position [8049, 0]
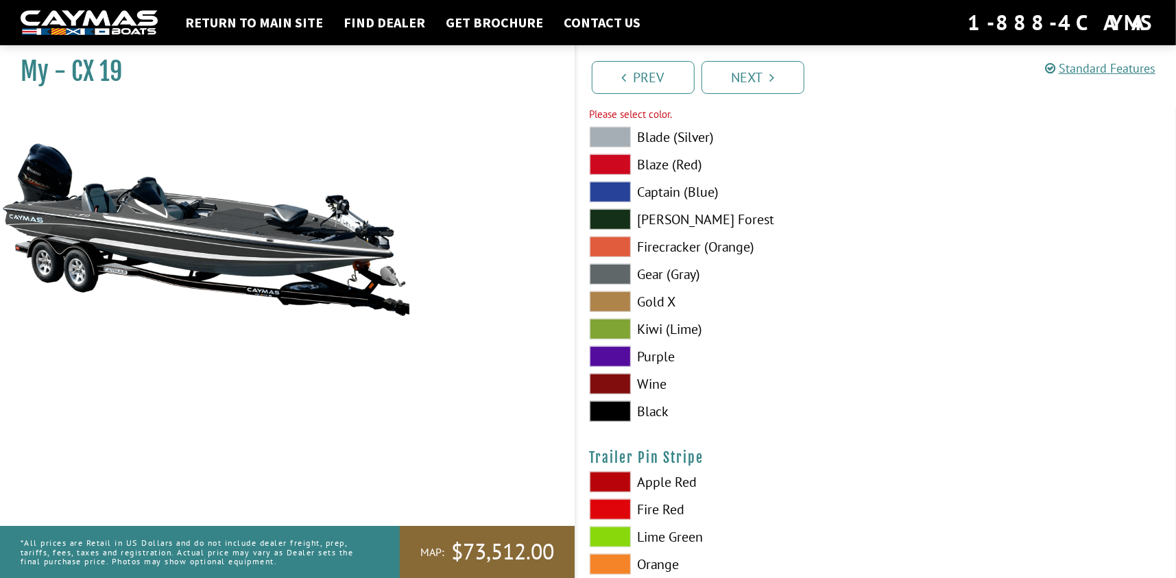
click at [609, 147] on span at bounding box center [610, 137] width 41 height 21
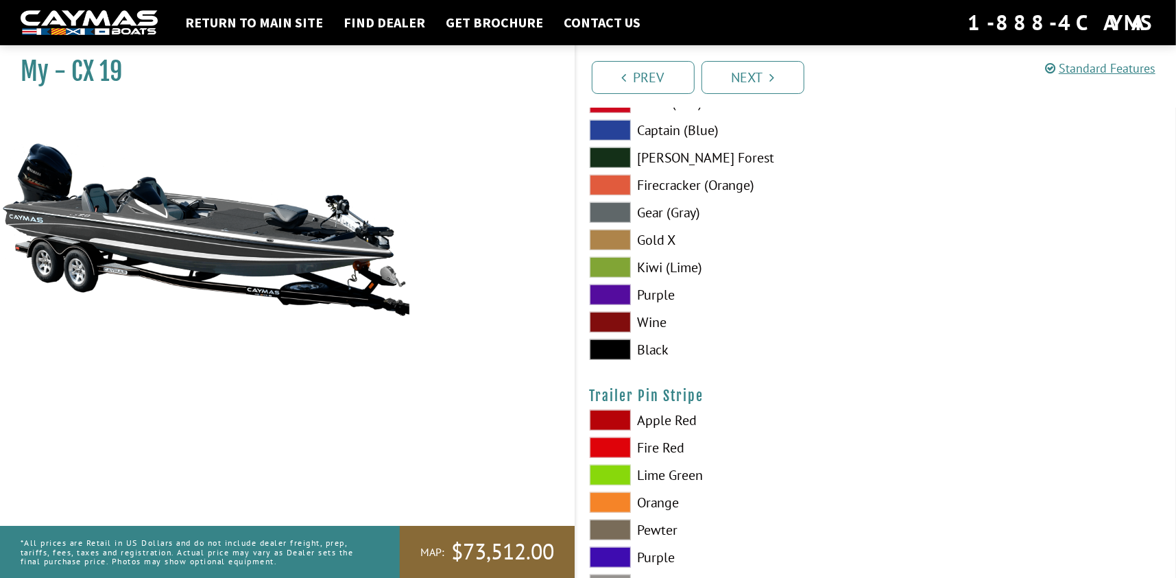
scroll to position [8309, 0]
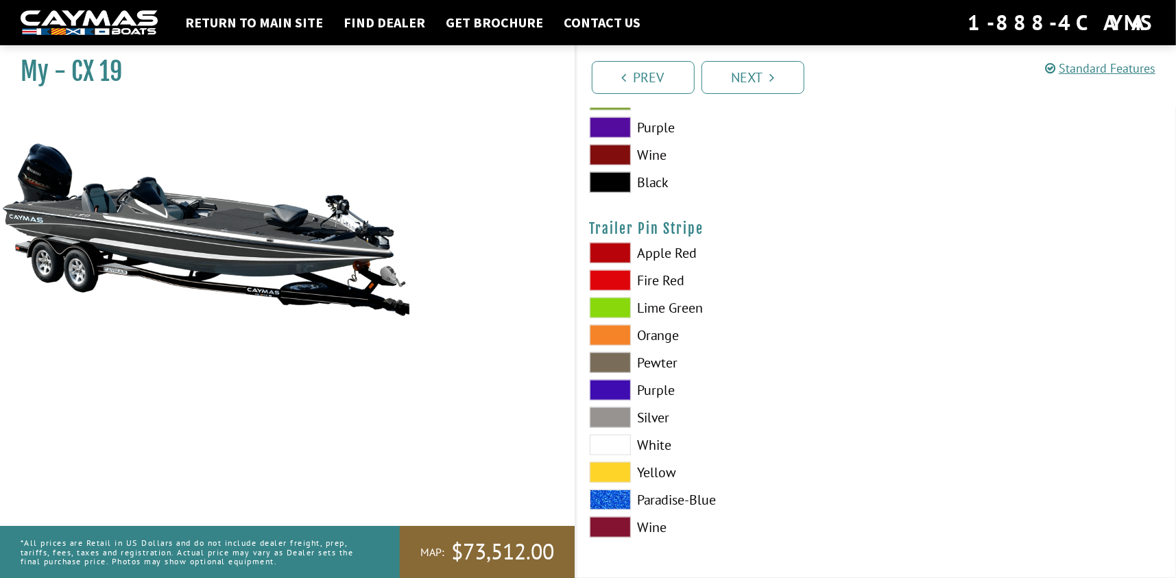
click at [611, 442] on span at bounding box center [610, 445] width 41 height 21
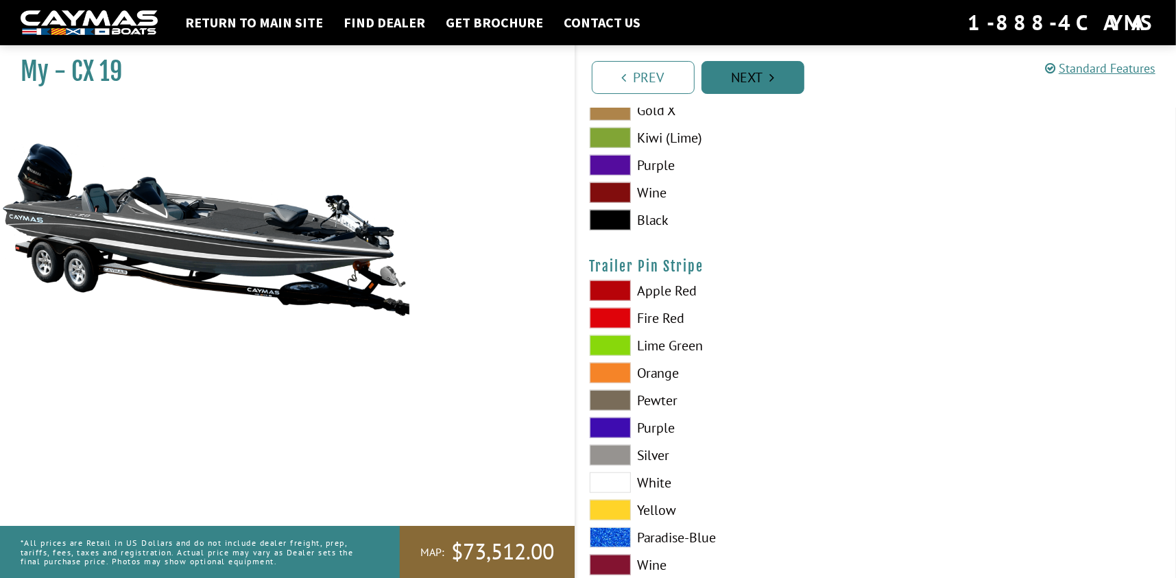
click at [759, 76] on link "Next" at bounding box center [753, 77] width 103 height 33
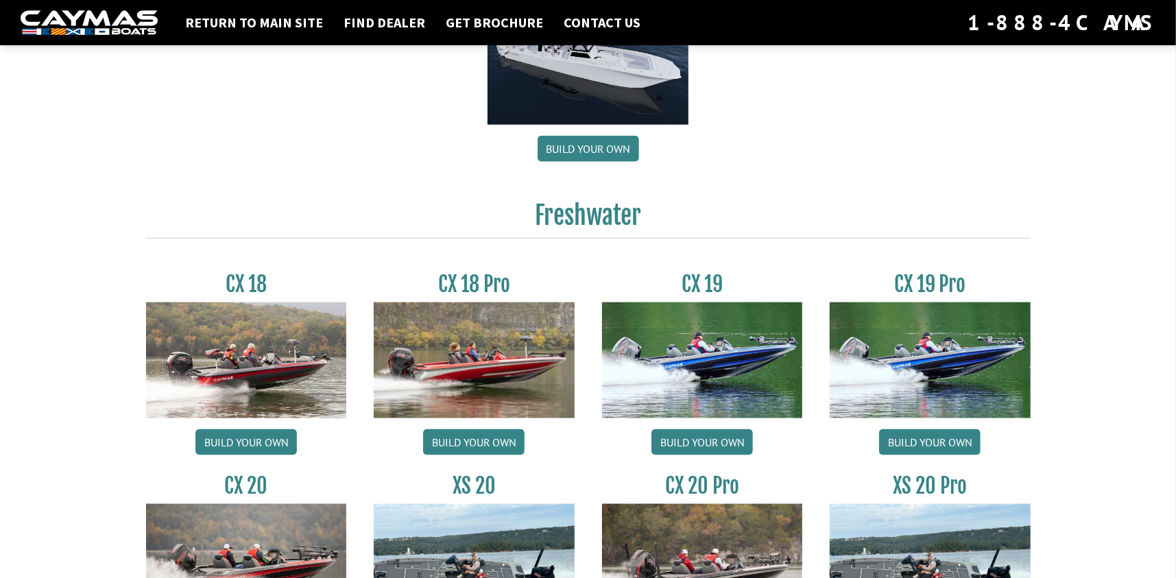
scroll to position [1097, 0]
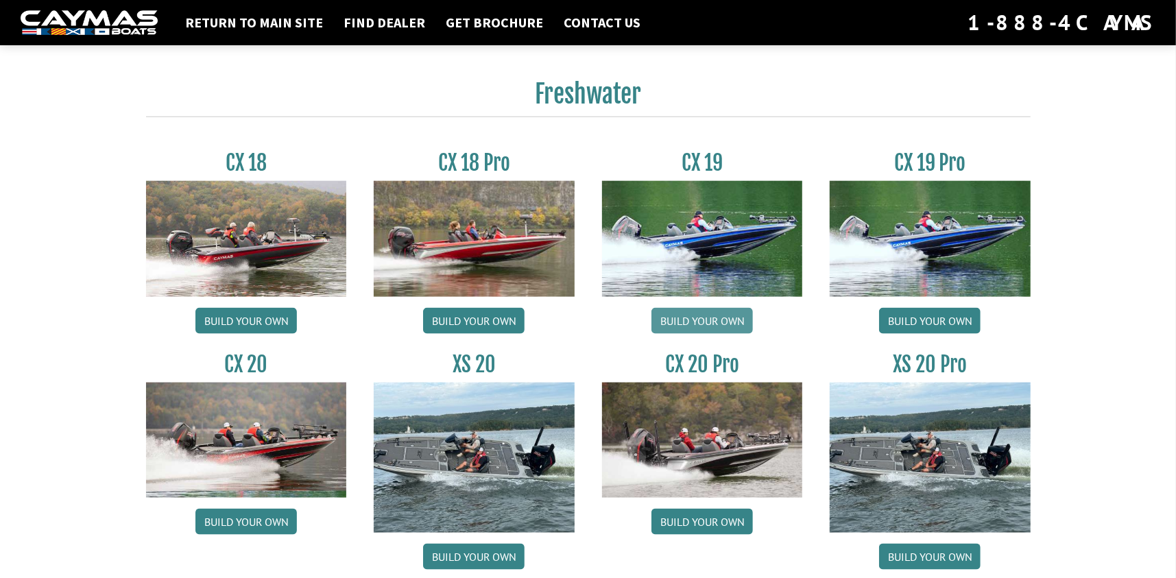
click at [685, 334] on link "Build your own" at bounding box center [703, 321] width 102 height 26
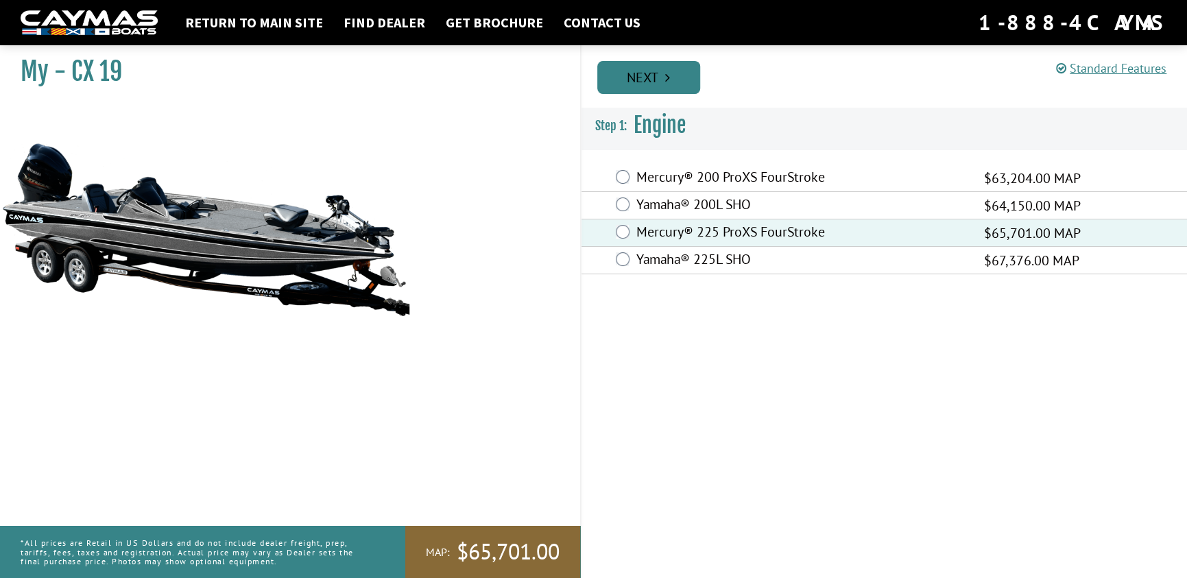
click at [673, 73] on link "Next" at bounding box center [648, 77] width 103 height 33
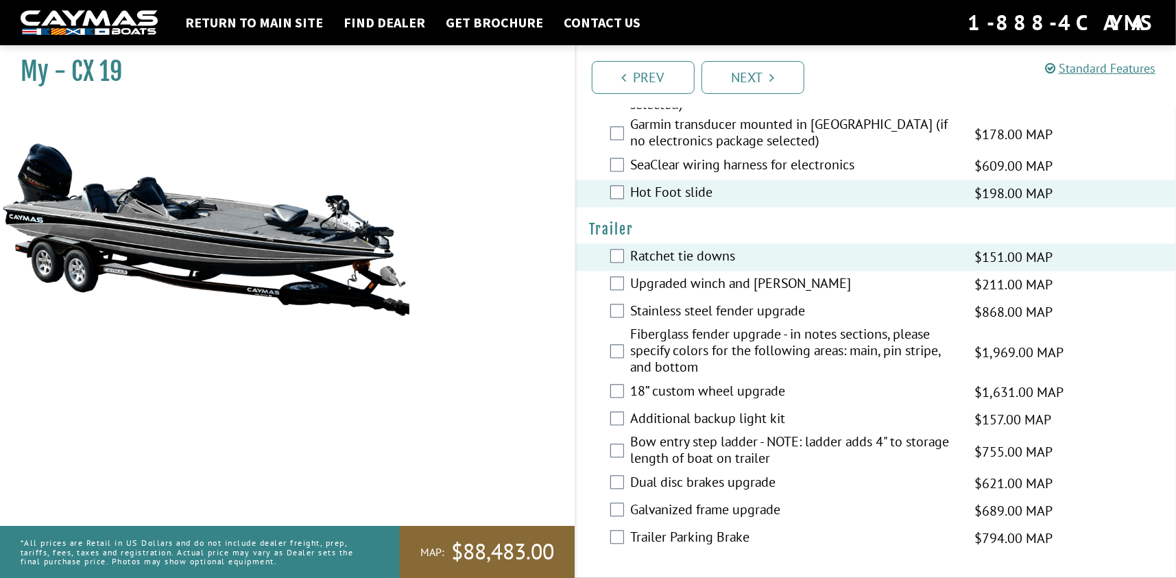
scroll to position [2474, 0]
